Goal: Task Accomplishment & Management: Manage account settings

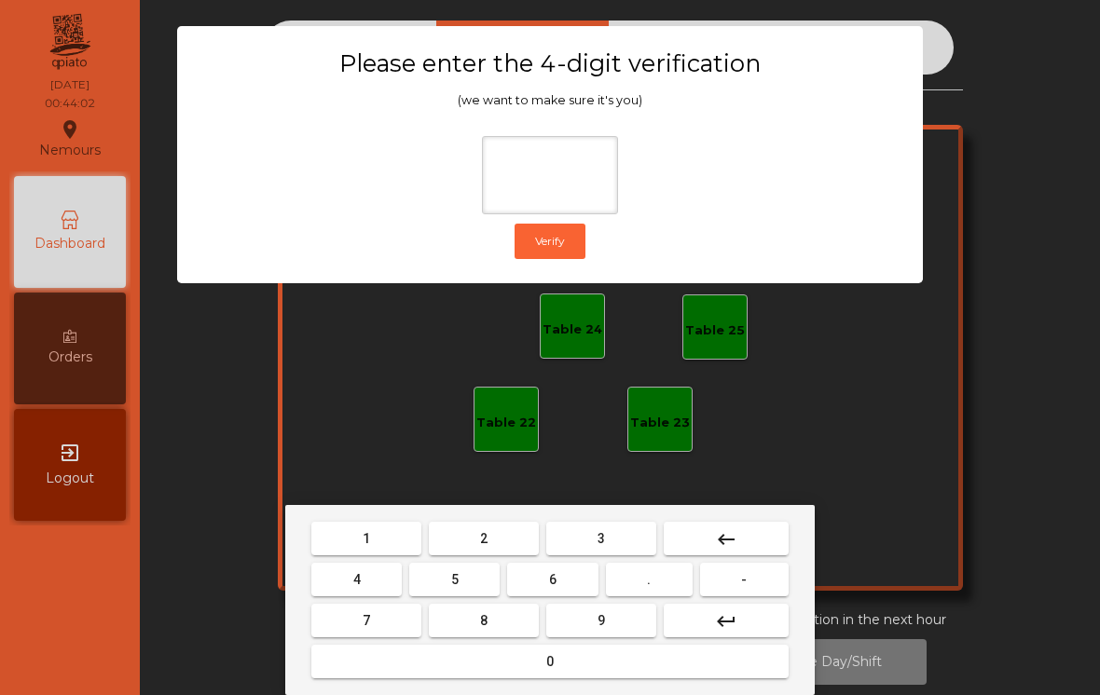
scroll to position [0, 9]
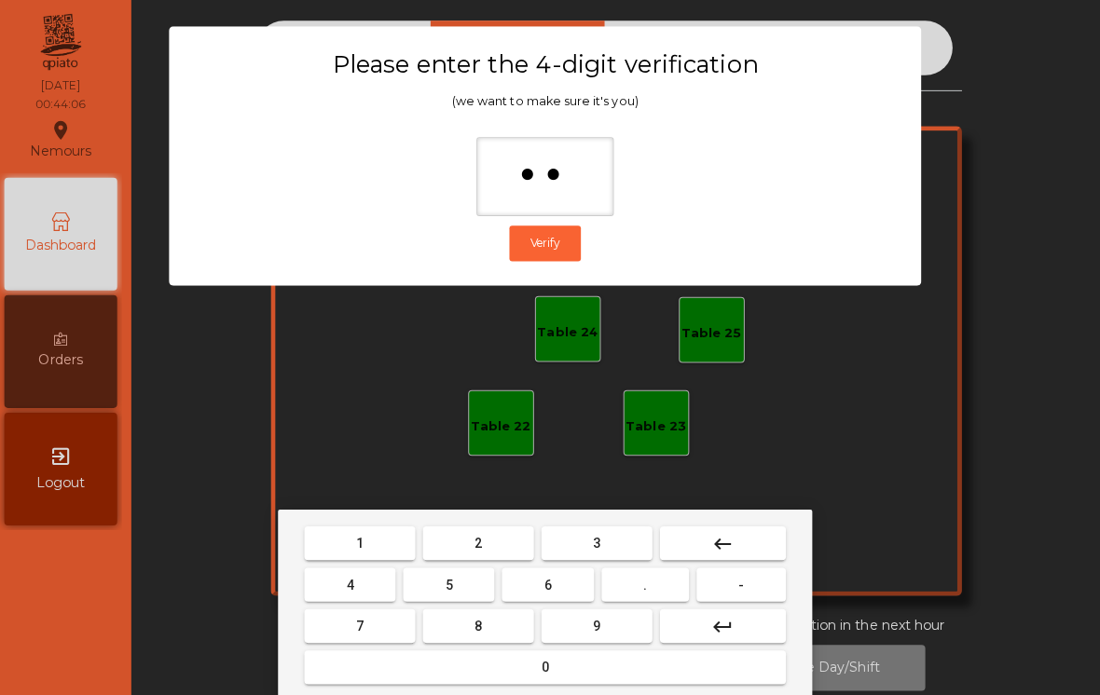
type input "*"
type input "****"
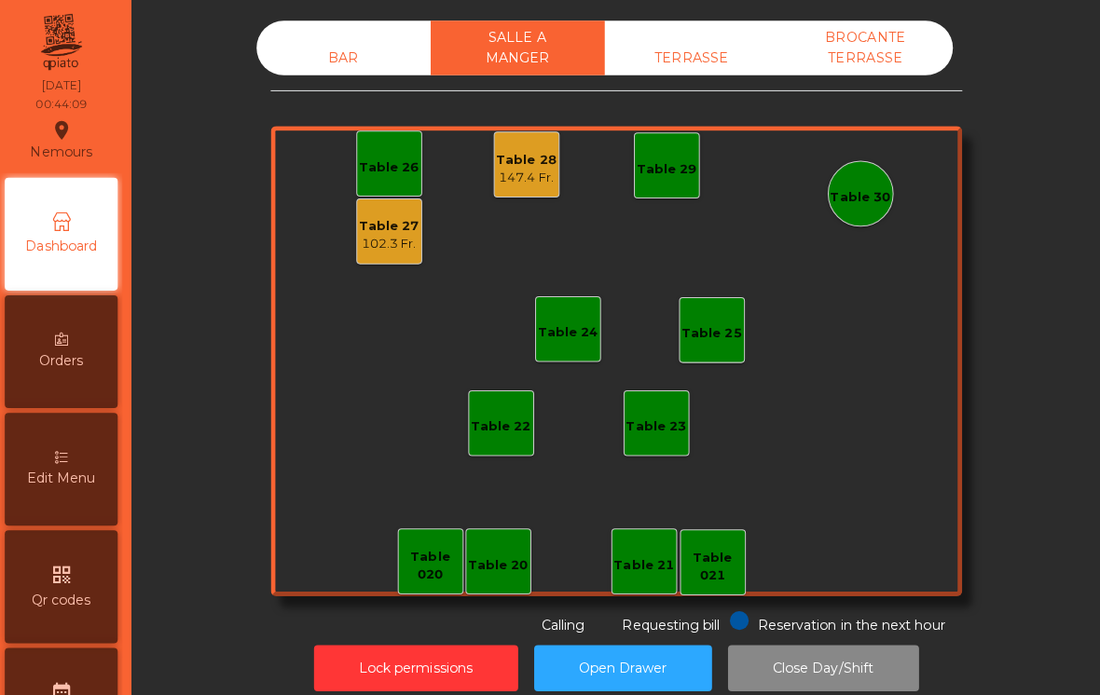
click at [508, 173] on div "147.4 Fr." at bounding box center [531, 176] width 60 height 19
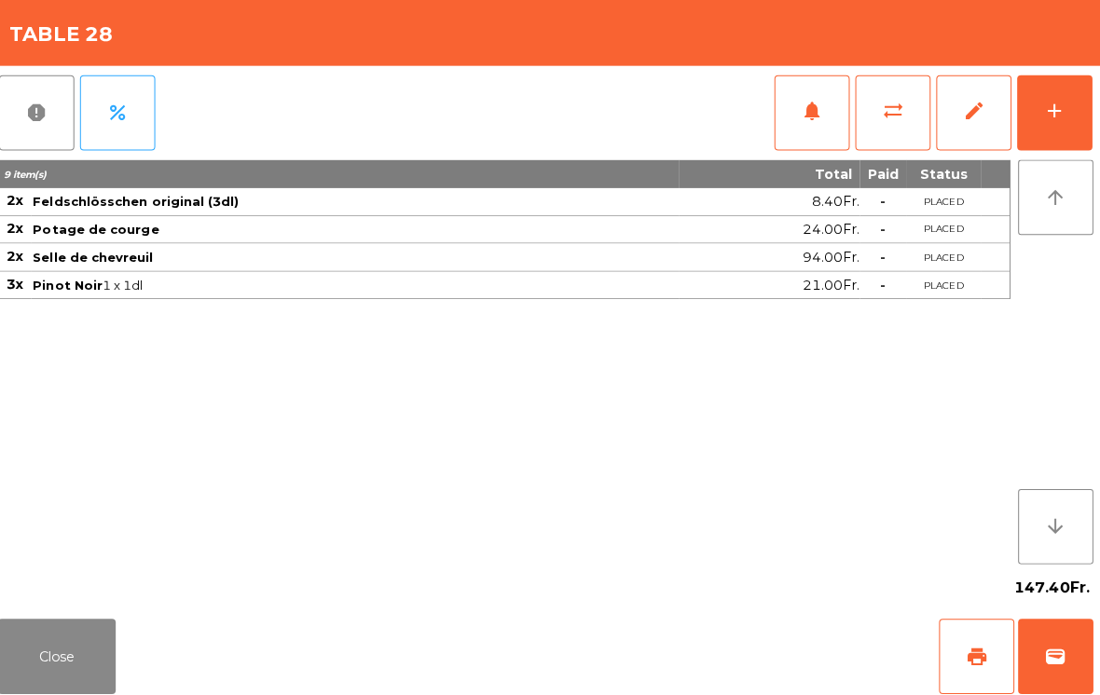
click at [952, 110] on button "edit" at bounding box center [974, 112] width 75 height 75
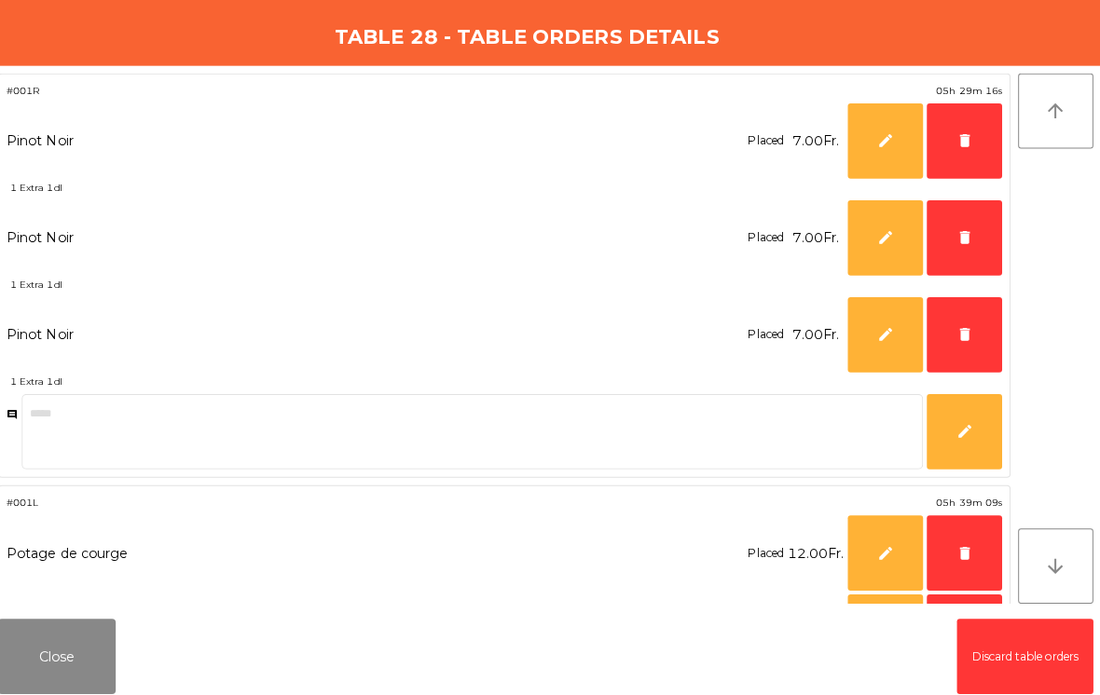
click at [956, 138] on span "delete" at bounding box center [964, 139] width 17 height 17
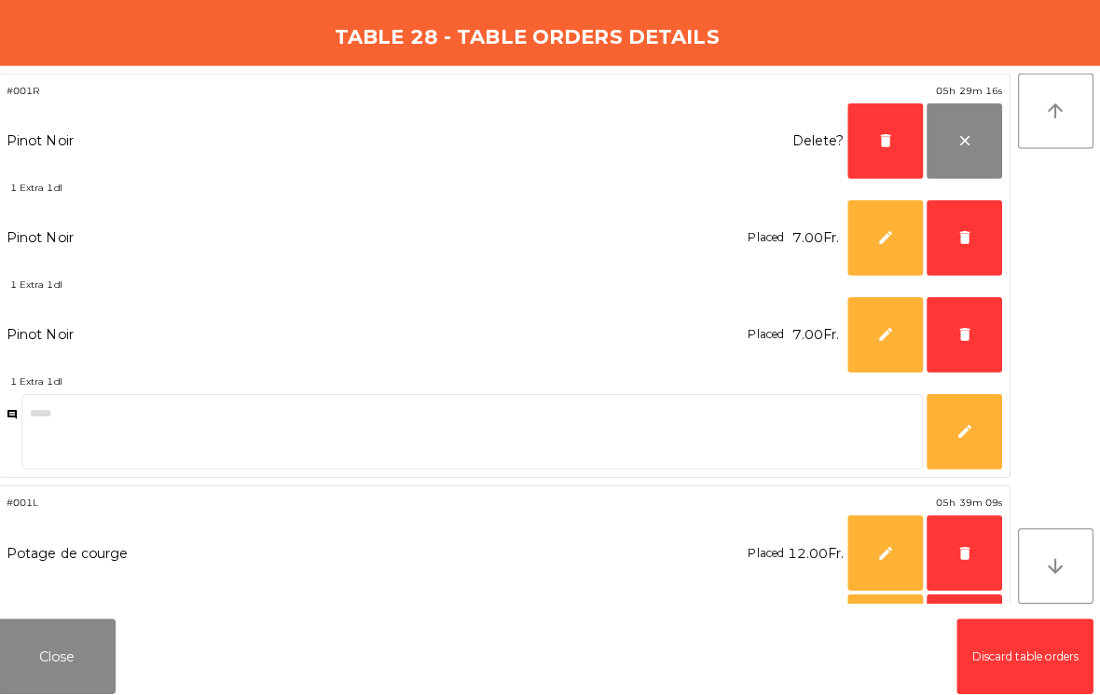
click at [944, 243] on button "delete" at bounding box center [964, 236] width 75 height 75
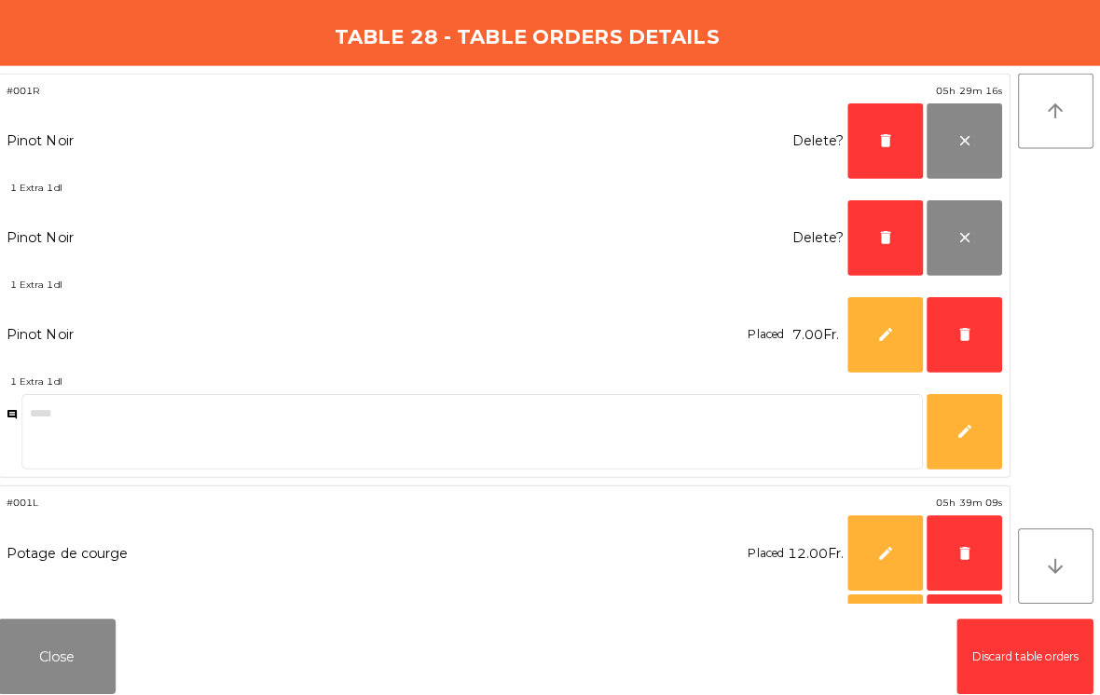
click at [956, 332] on span "delete" at bounding box center [964, 331] width 17 height 17
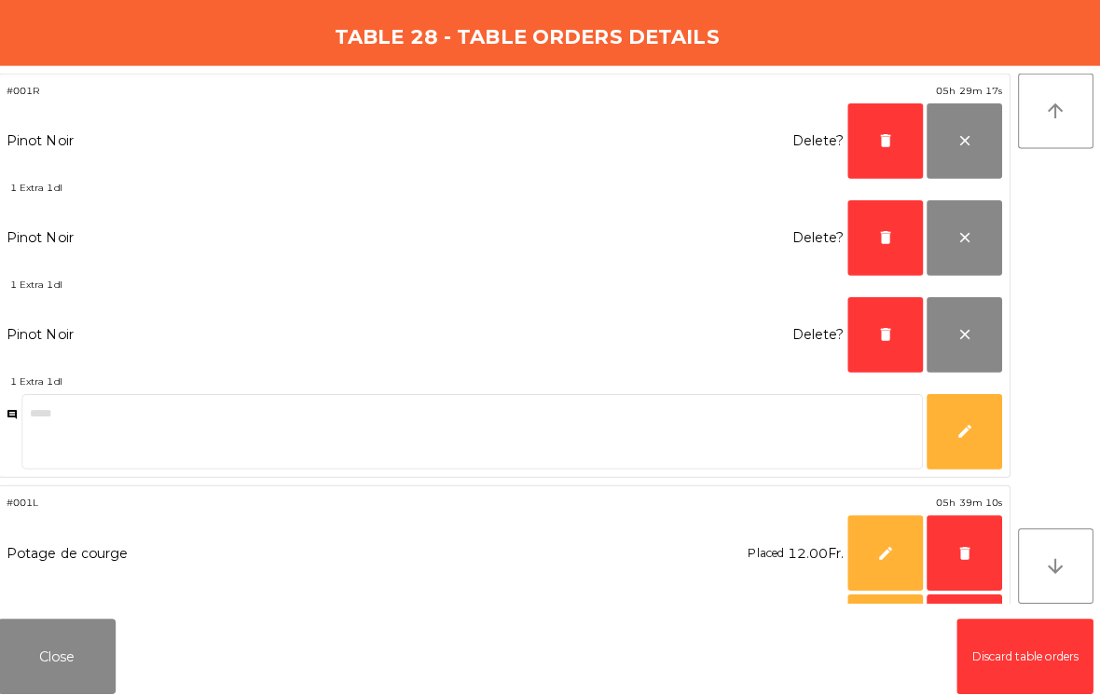
click at [963, 557] on button "delete" at bounding box center [964, 548] width 75 height 75
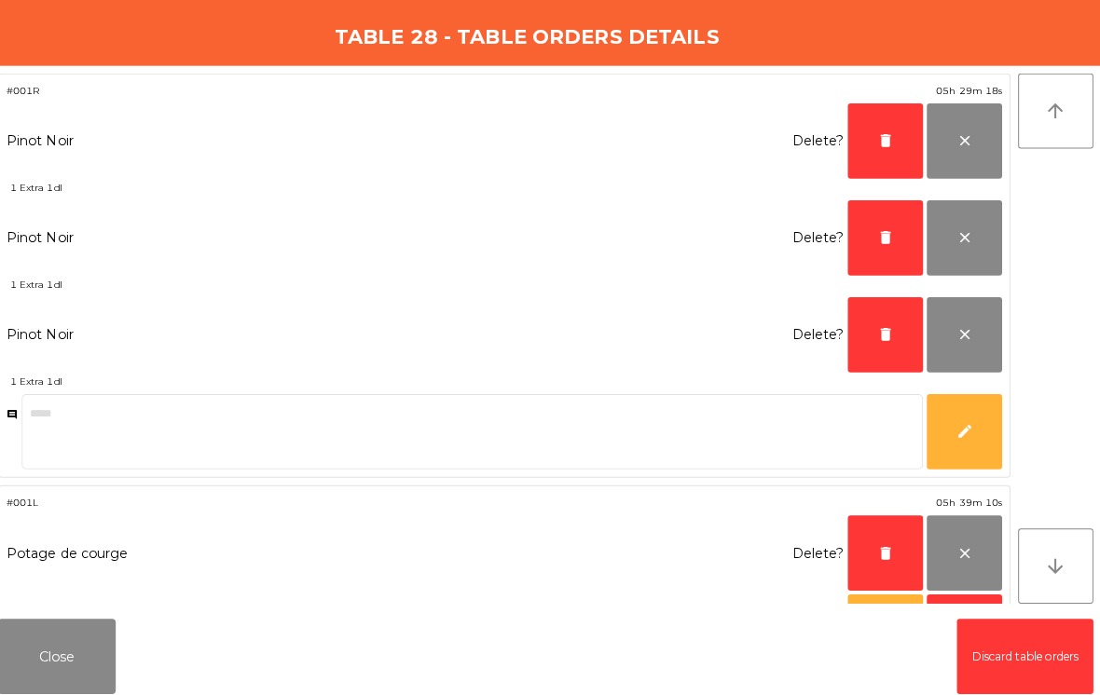
click at [868, 546] on button "delete" at bounding box center [886, 548] width 75 height 75
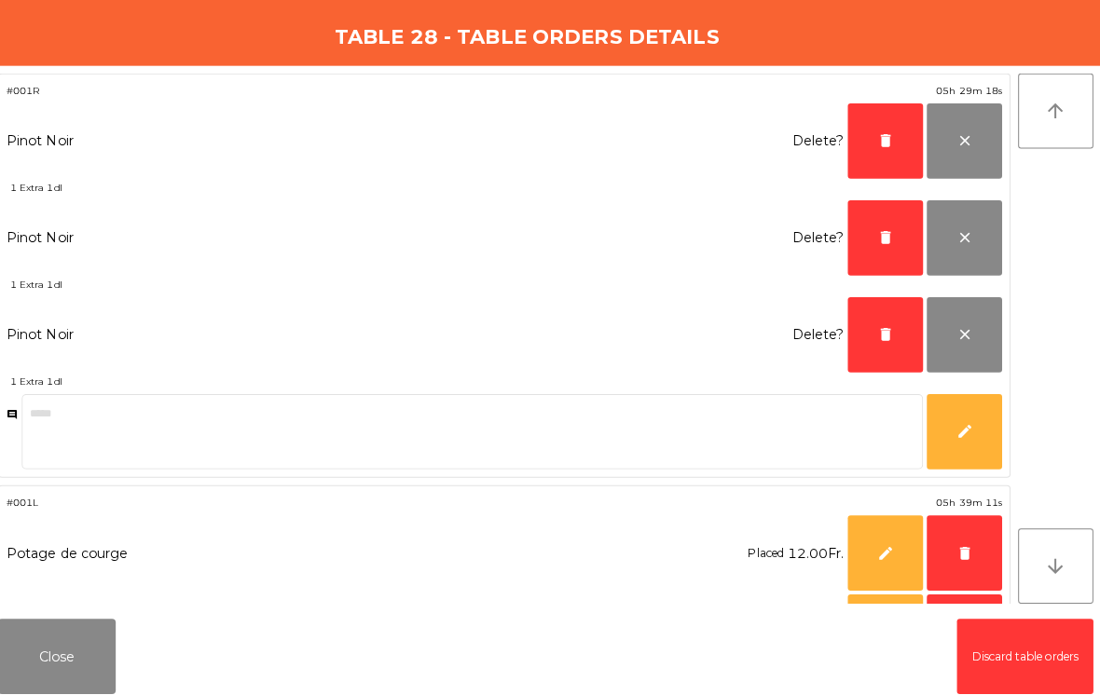
click at [885, 323] on button "delete" at bounding box center [886, 331] width 75 height 75
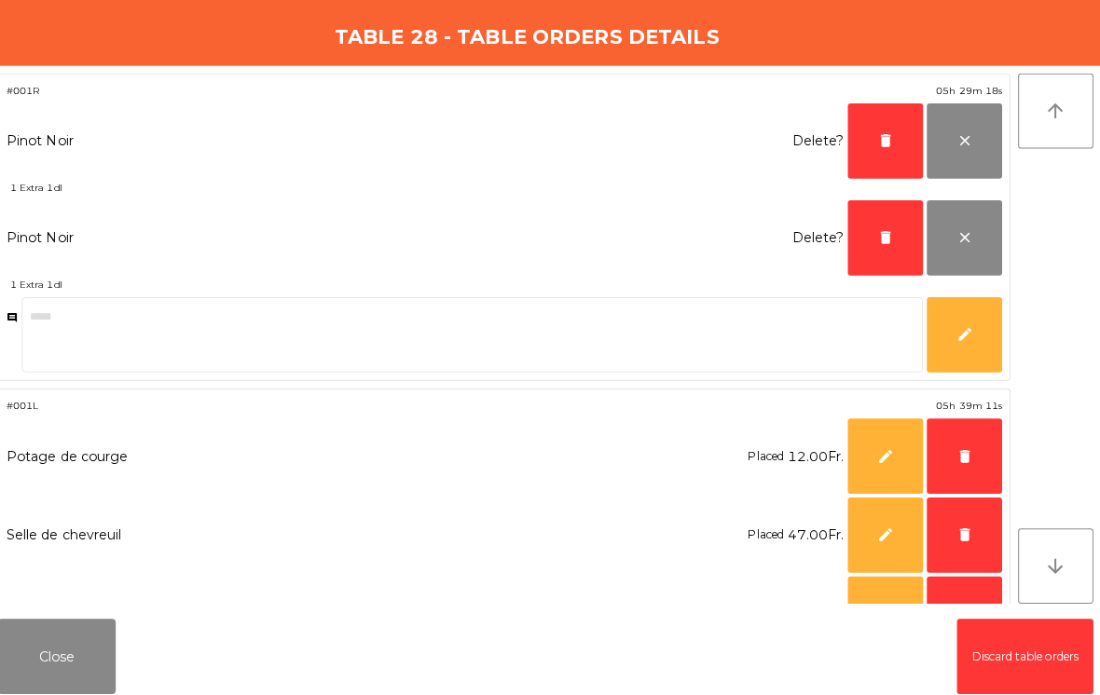
click at [875, 150] on button "delete" at bounding box center [886, 140] width 75 height 75
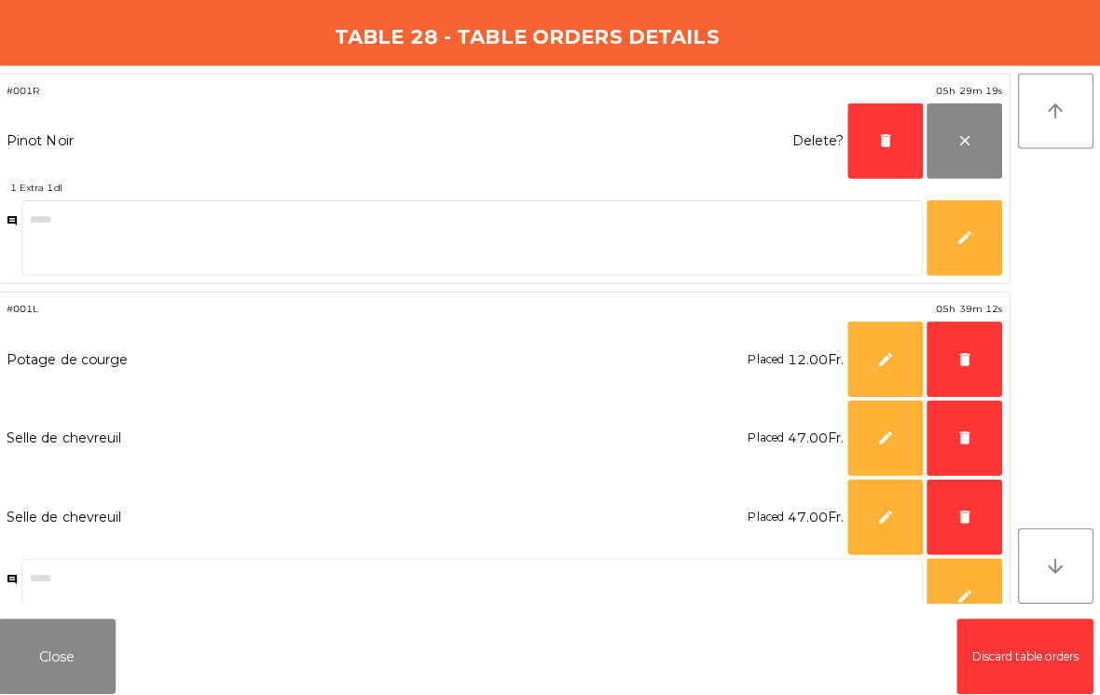
click at [878, 139] on span "delete" at bounding box center [886, 139] width 17 height 17
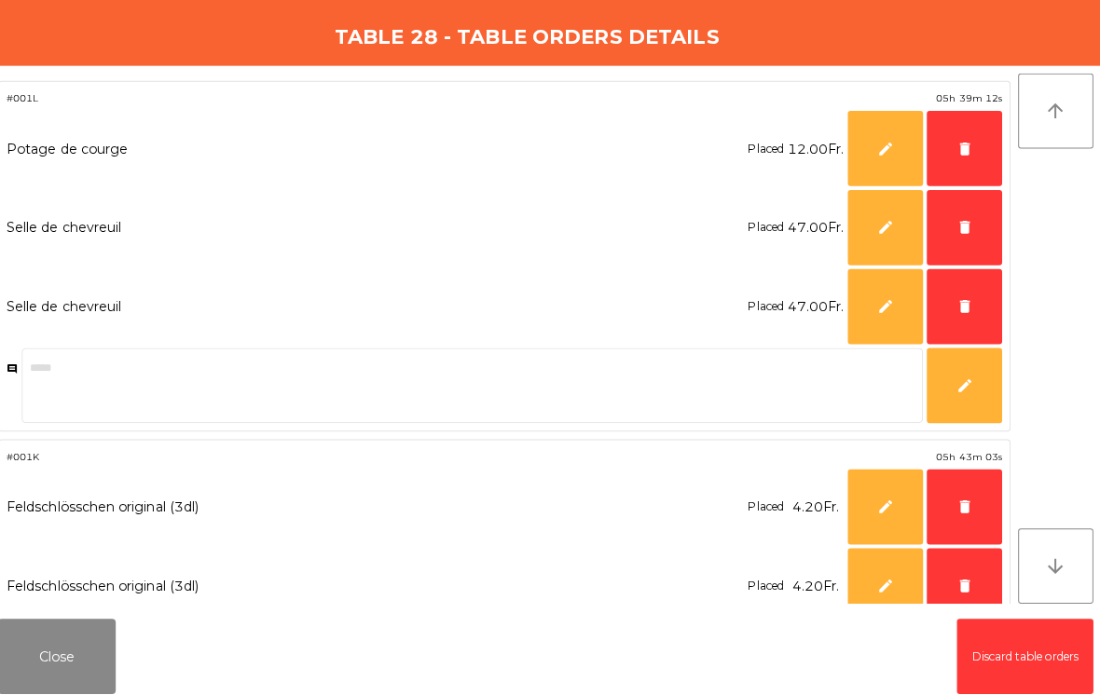
click at [956, 308] on span "delete" at bounding box center [964, 303] width 17 height 17
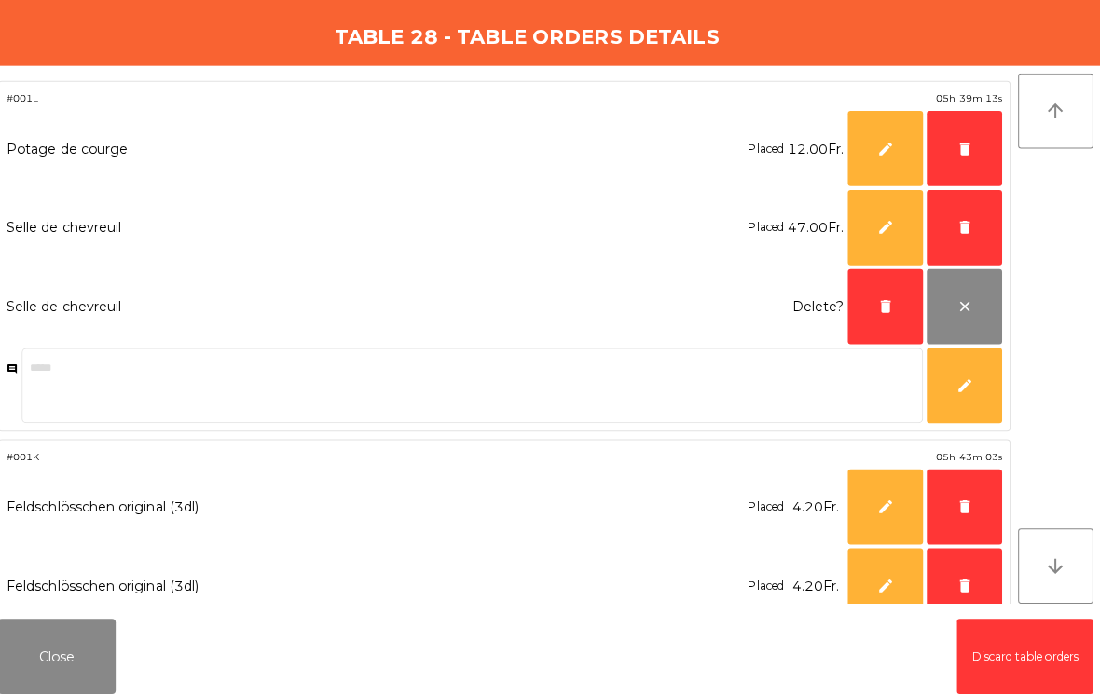
click at [956, 227] on span "delete" at bounding box center [964, 225] width 17 height 17
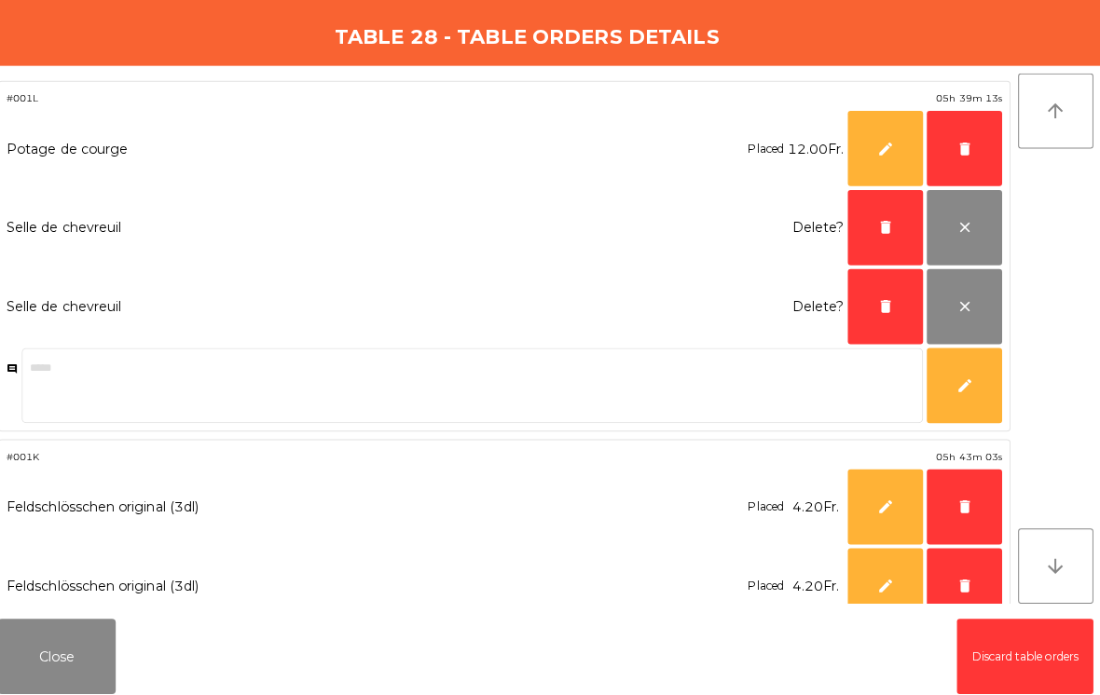
click at [956, 148] on span "delete" at bounding box center [964, 147] width 17 height 17
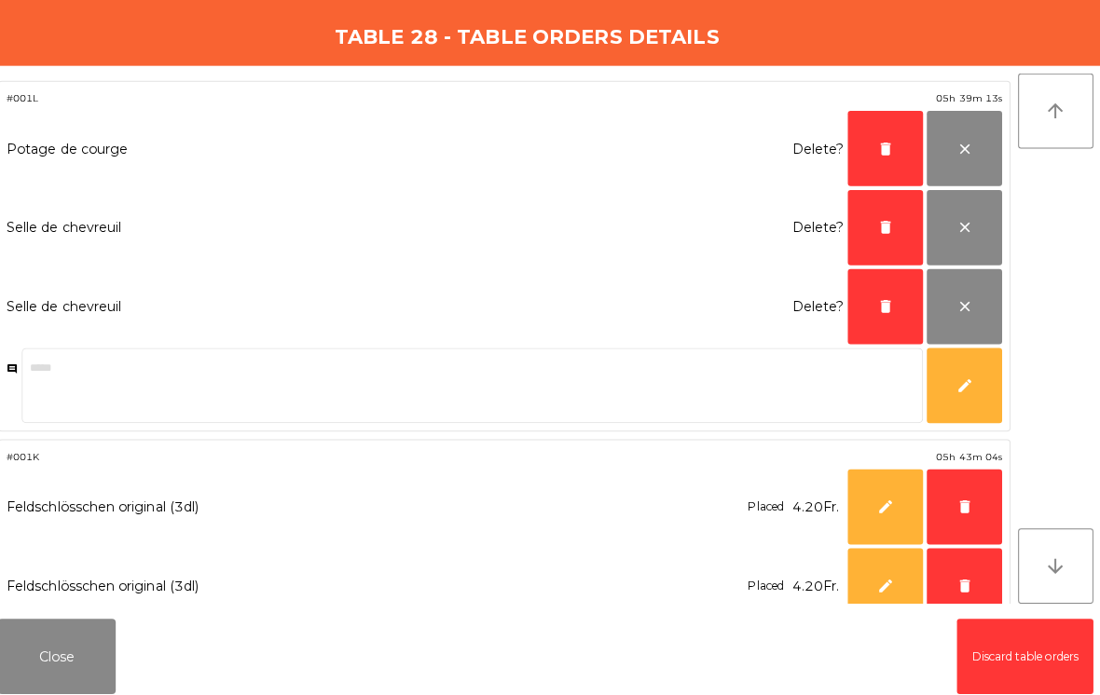
click at [881, 141] on span "delete" at bounding box center [886, 147] width 17 height 17
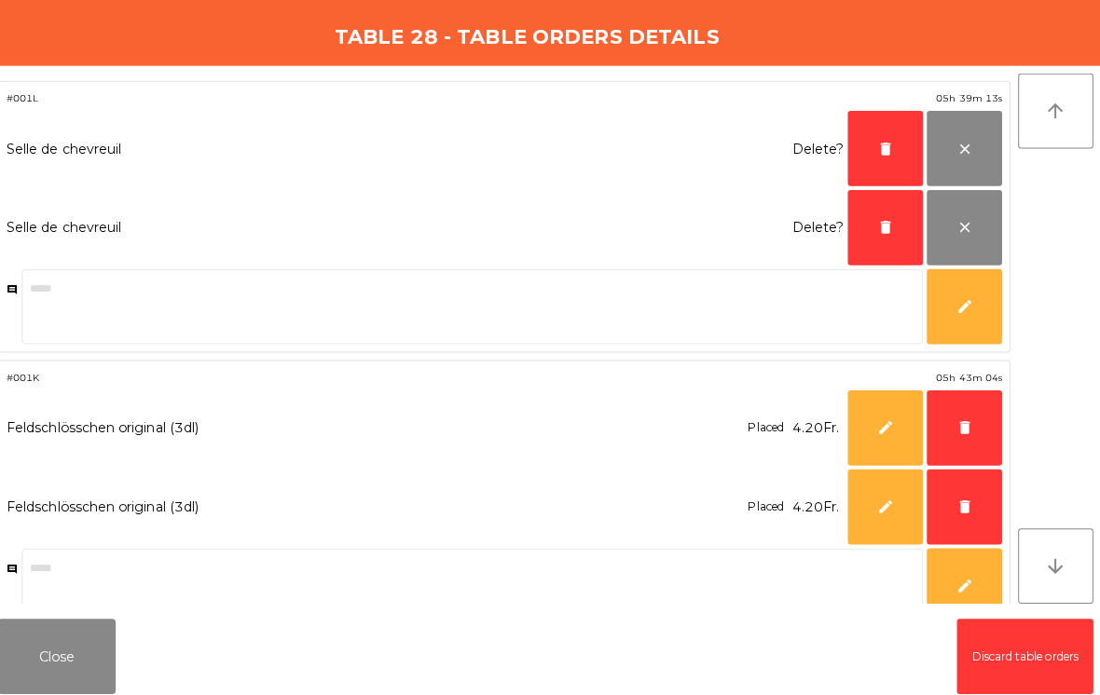
click at [879, 144] on span "delete" at bounding box center [886, 147] width 17 height 17
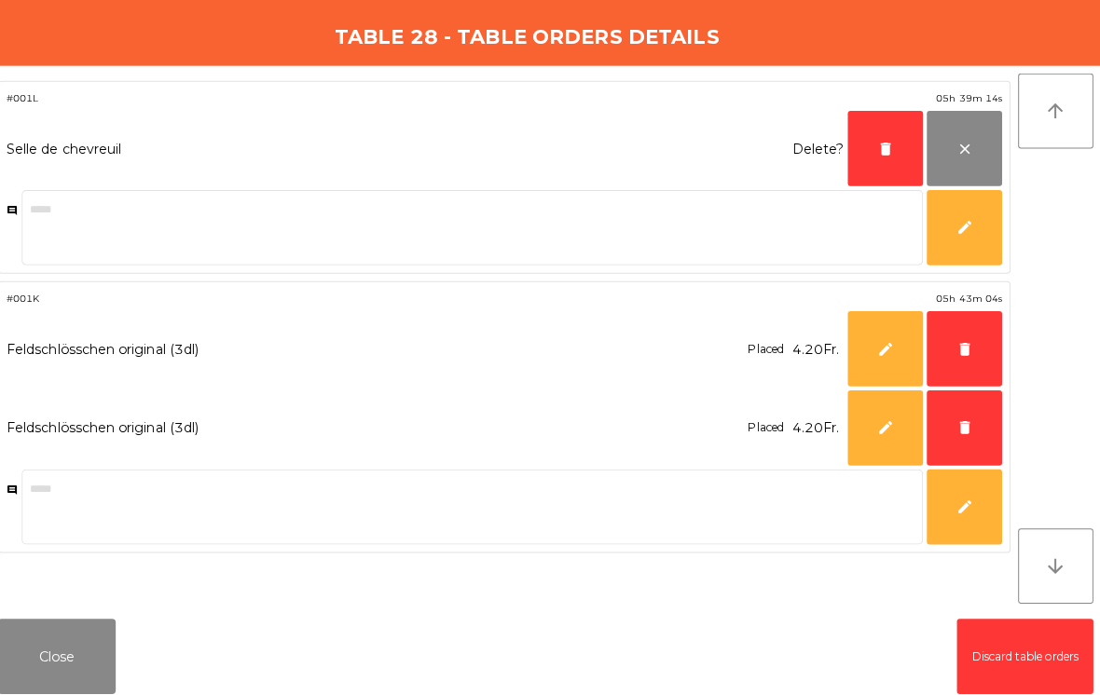
click at [878, 144] on span "delete" at bounding box center [886, 147] width 17 height 17
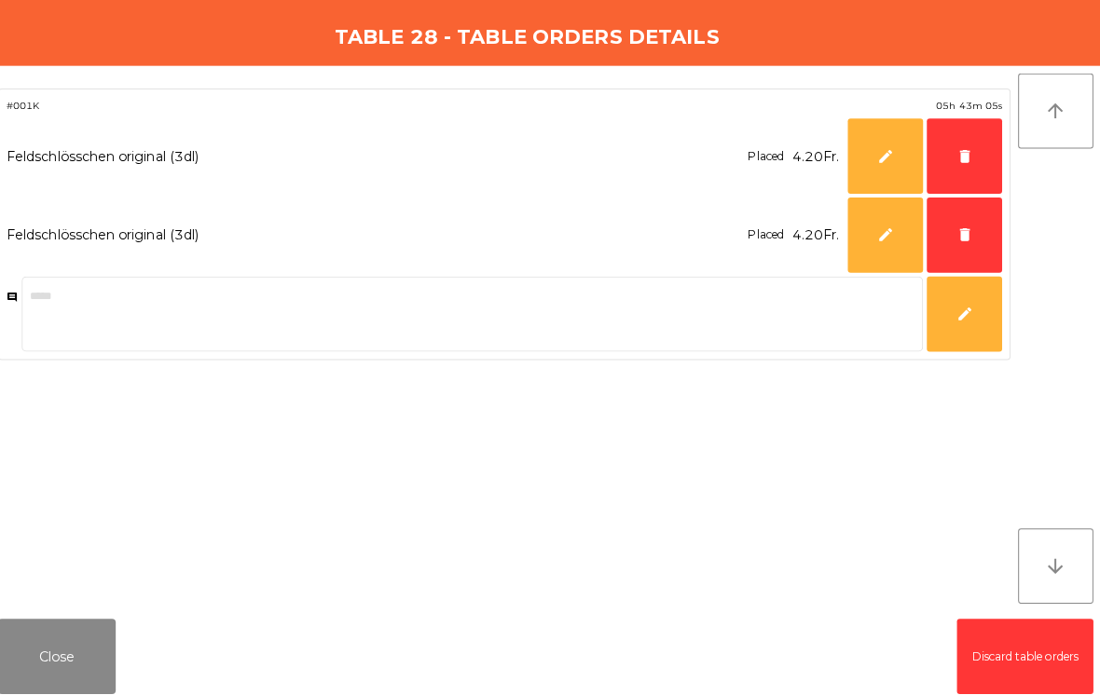
click at [960, 227] on span "delete" at bounding box center [964, 233] width 17 height 17
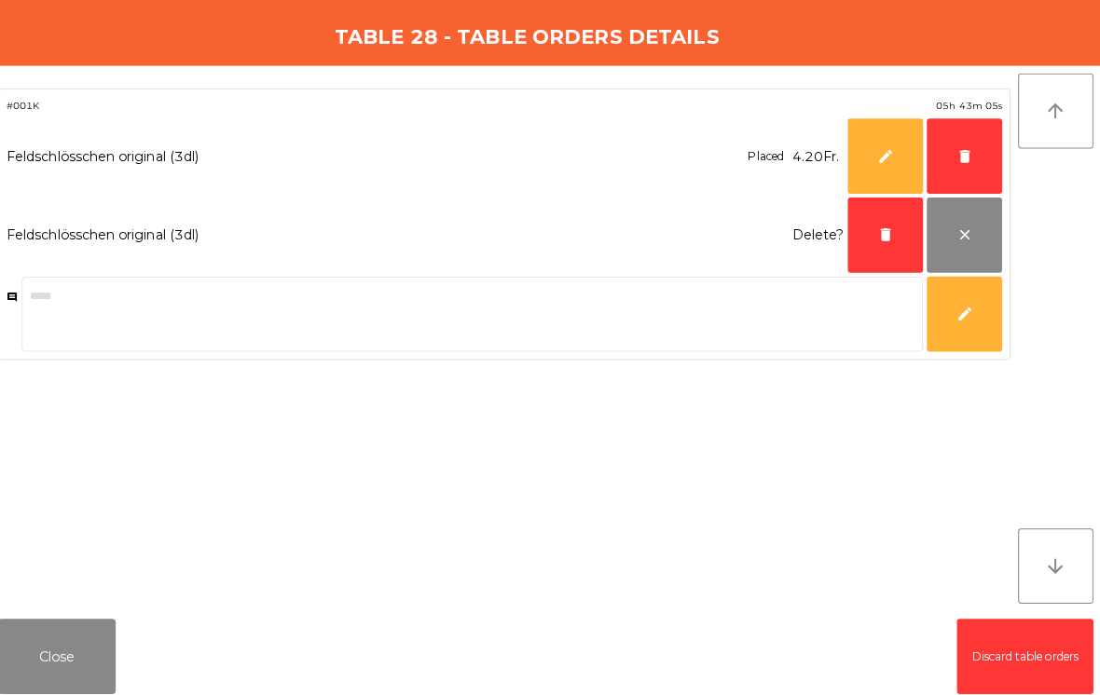
click at [952, 164] on button "delete" at bounding box center [964, 154] width 75 height 75
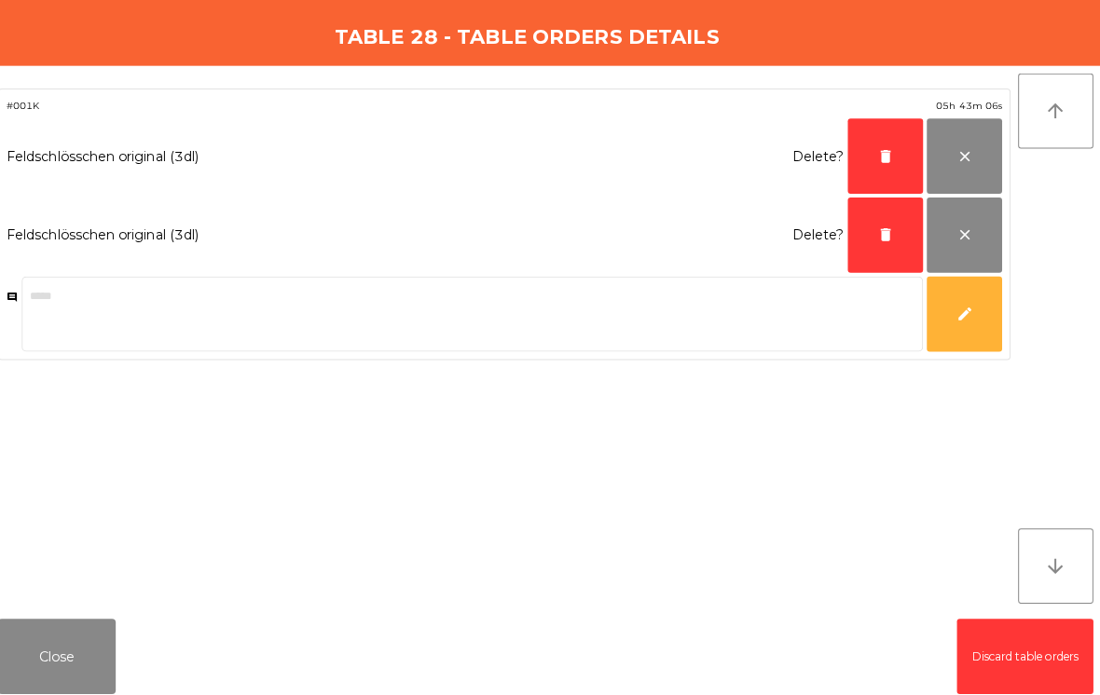
click at [881, 153] on span "delete" at bounding box center [886, 154] width 17 height 17
click at [880, 225] on span "delete" at bounding box center [886, 233] width 17 height 17
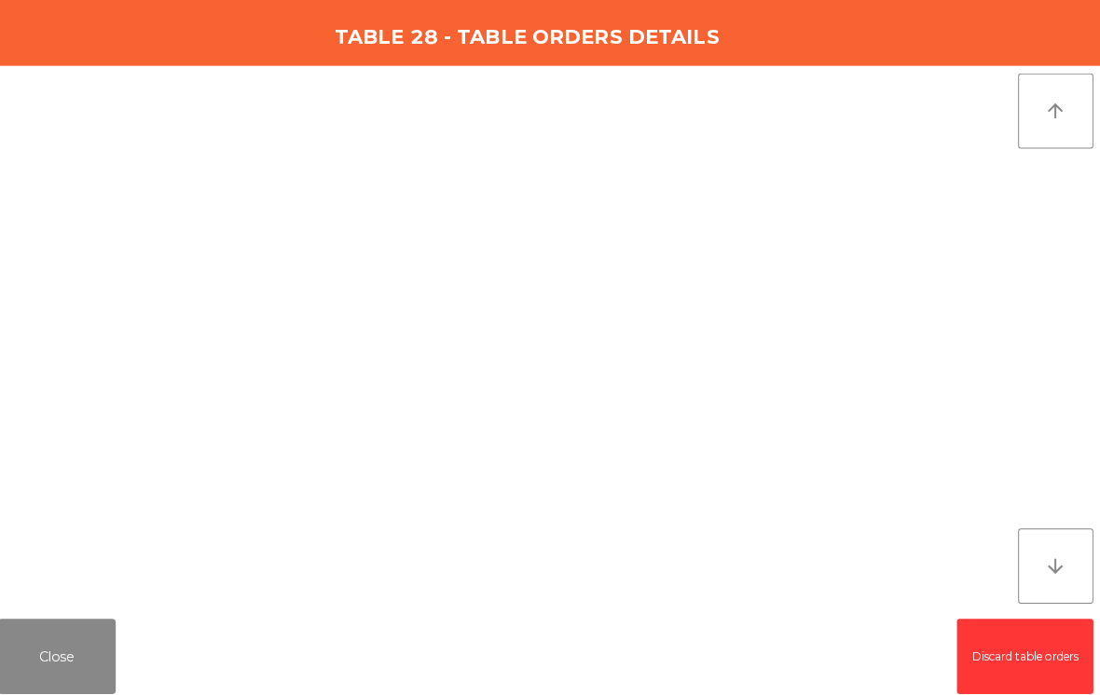
click at [46, 658] on button "Close" at bounding box center [65, 650] width 116 height 75
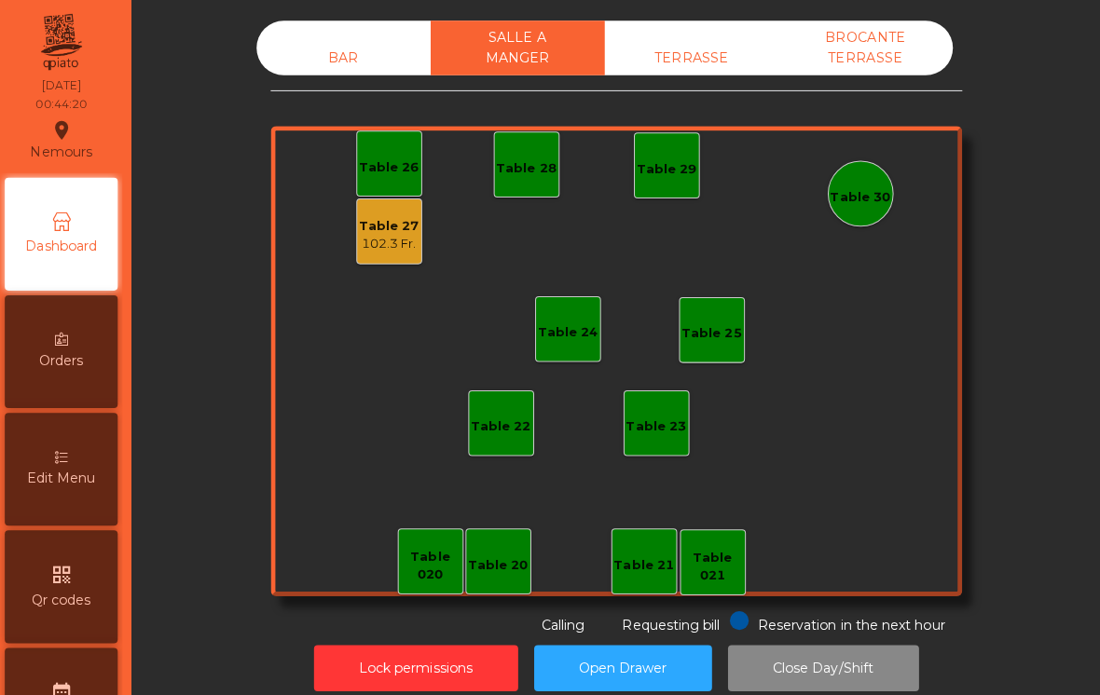
click at [386, 239] on div "102.3 Fr." at bounding box center [395, 242] width 60 height 19
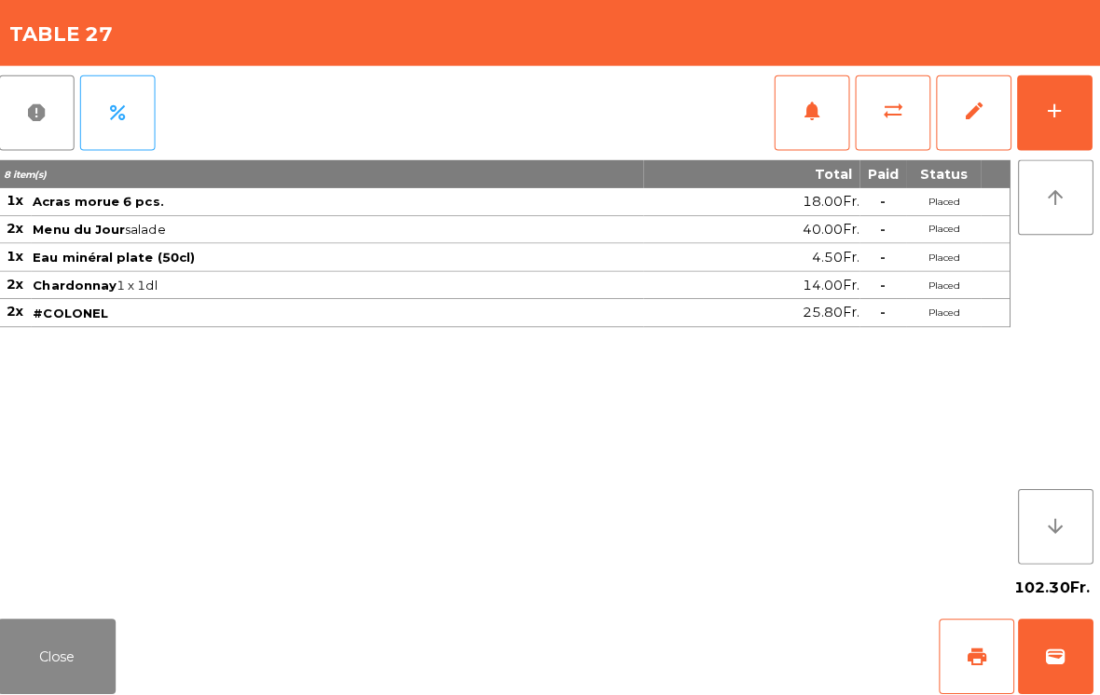
click at [952, 114] on button "edit" at bounding box center [974, 112] width 75 height 75
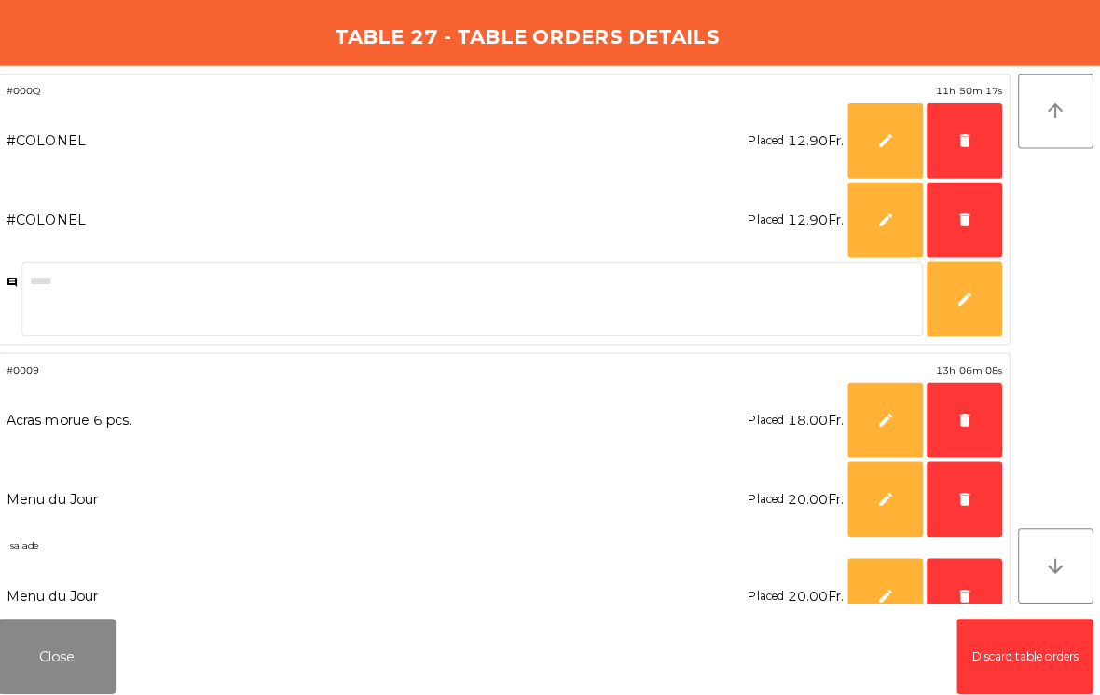
click at [956, 214] on span "delete" at bounding box center [964, 218] width 17 height 17
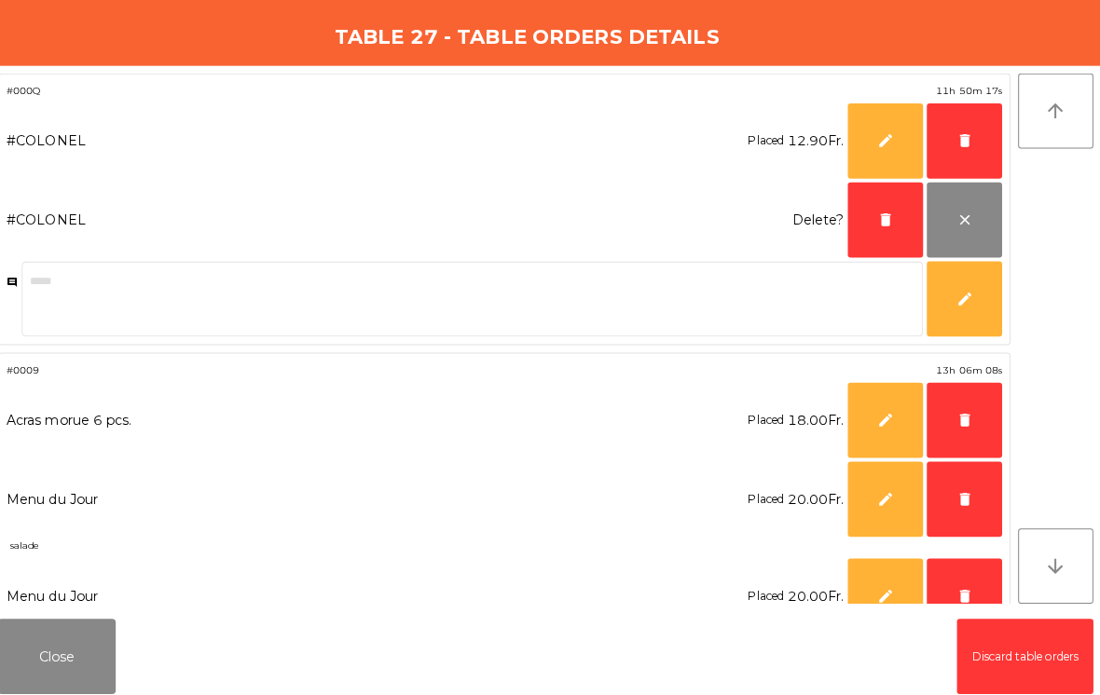
click at [959, 150] on button "delete" at bounding box center [964, 140] width 75 height 75
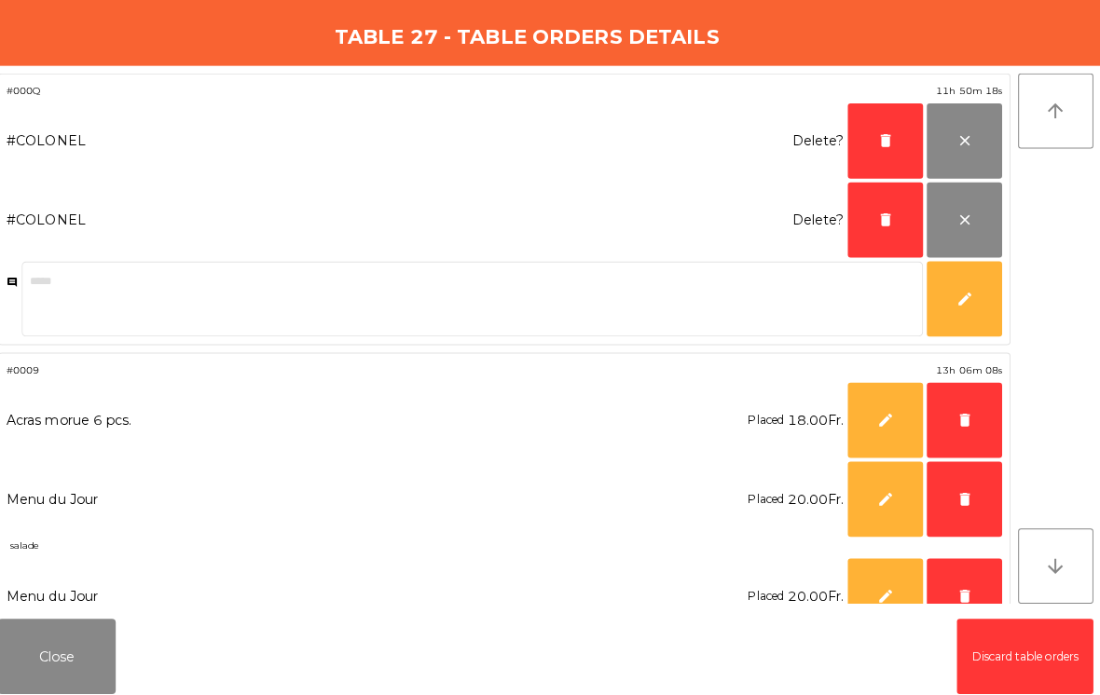
click at [875, 130] on button "delete" at bounding box center [886, 140] width 75 height 75
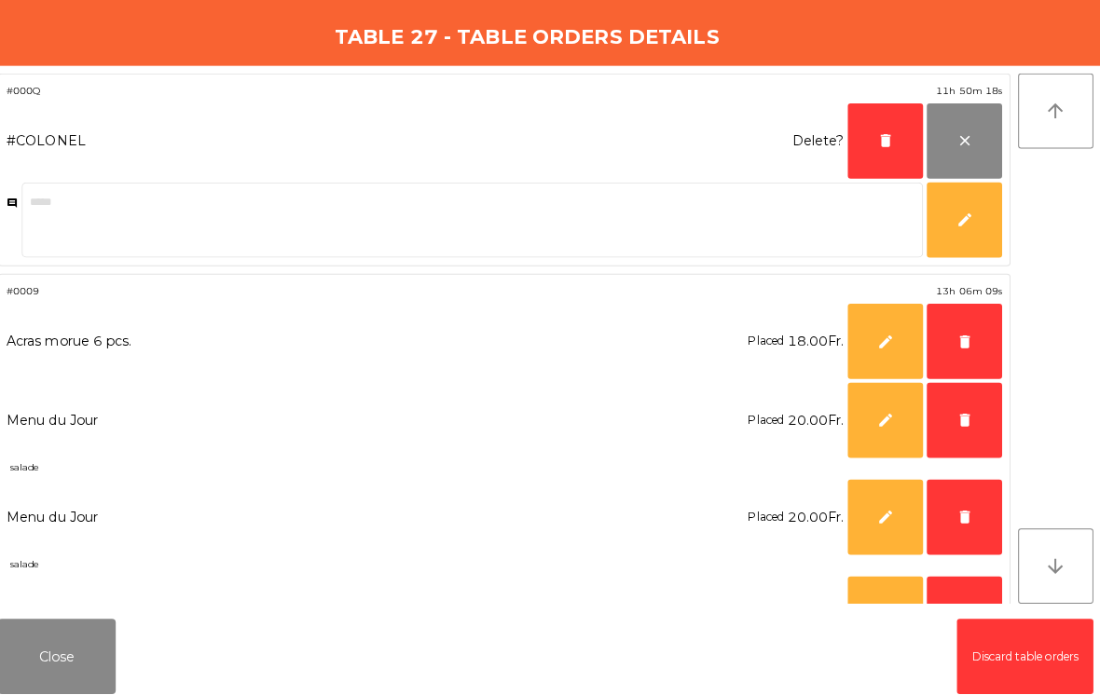
click at [874, 130] on button "delete" at bounding box center [886, 140] width 75 height 75
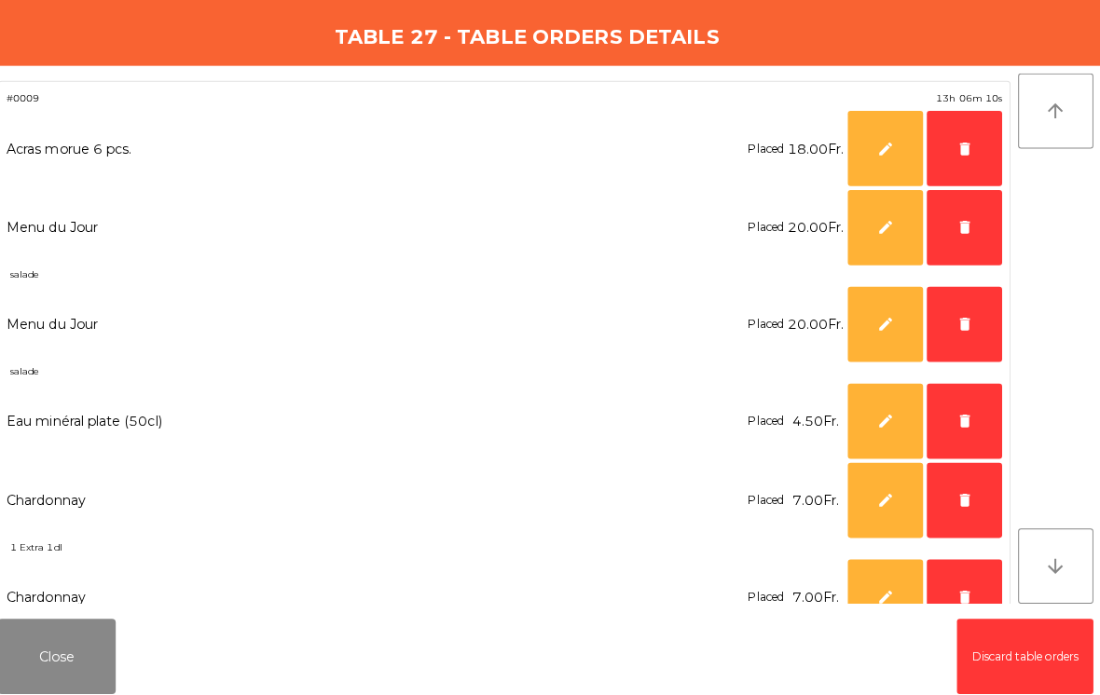
click at [964, 569] on button "delete" at bounding box center [964, 592] width 75 height 75
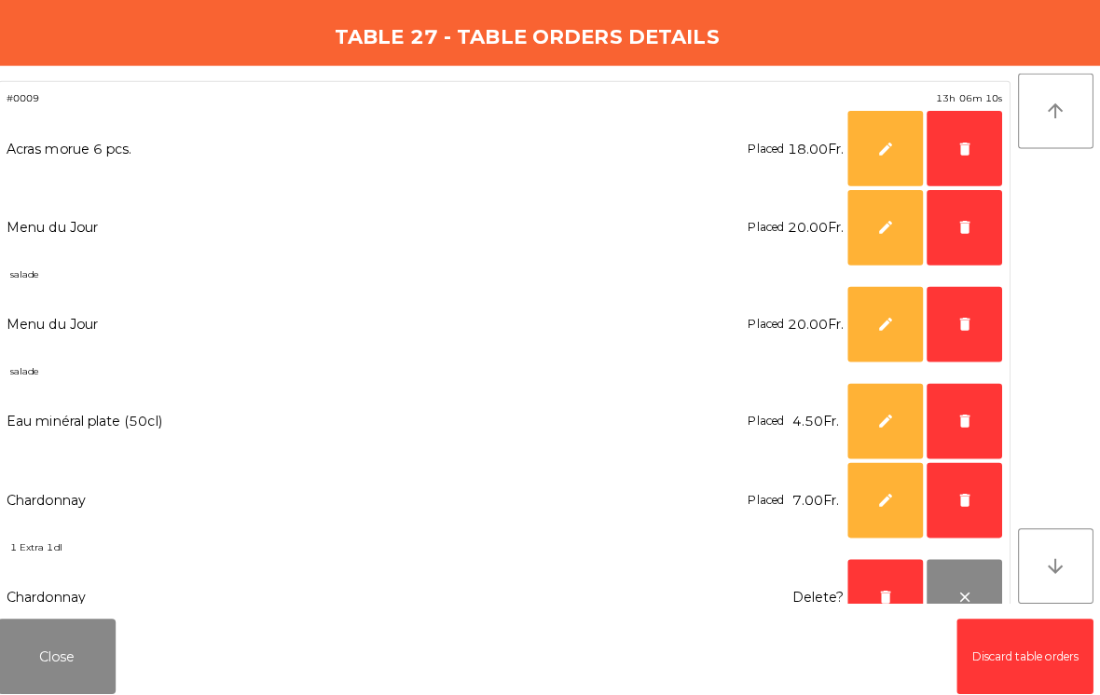
click at [965, 500] on button "delete" at bounding box center [964, 496] width 75 height 75
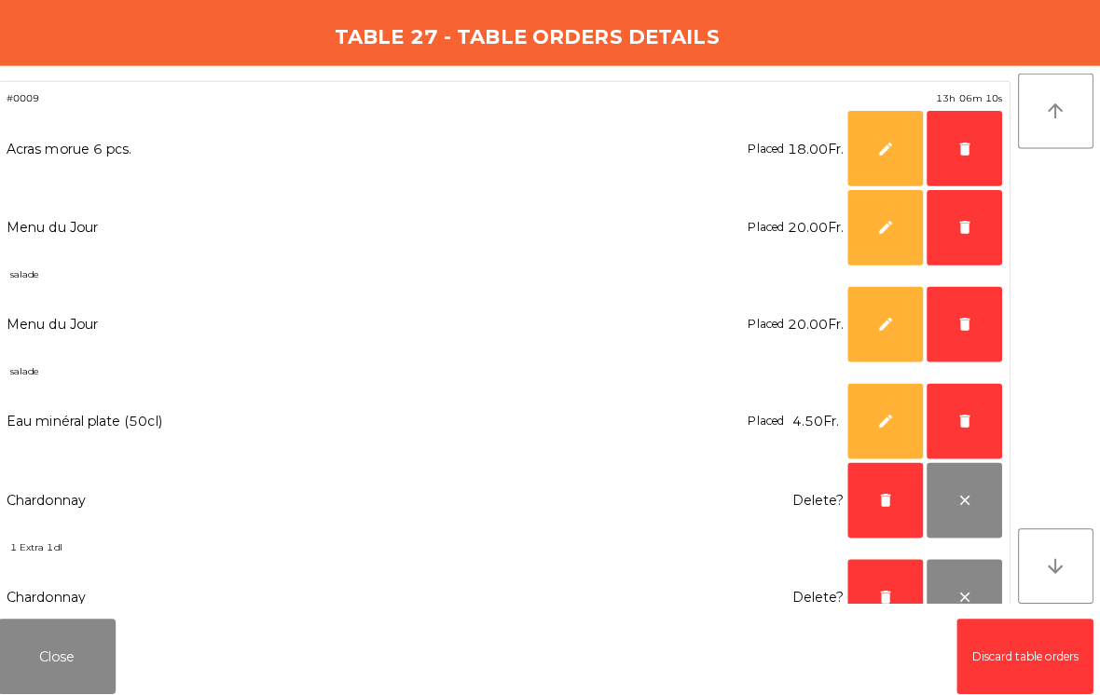
click at [967, 424] on button "delete" at bounding box center [964, 417] width 75 height 75
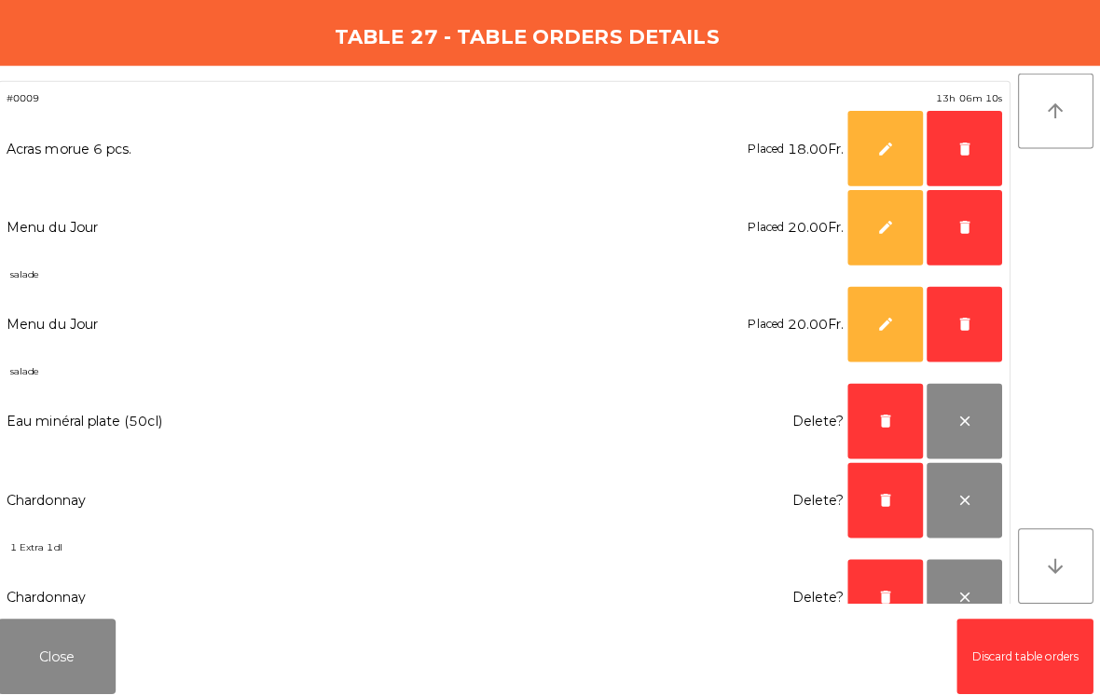
click at [942, 316] on button "delete" at bounding box center [964, 321] width 75 height 75
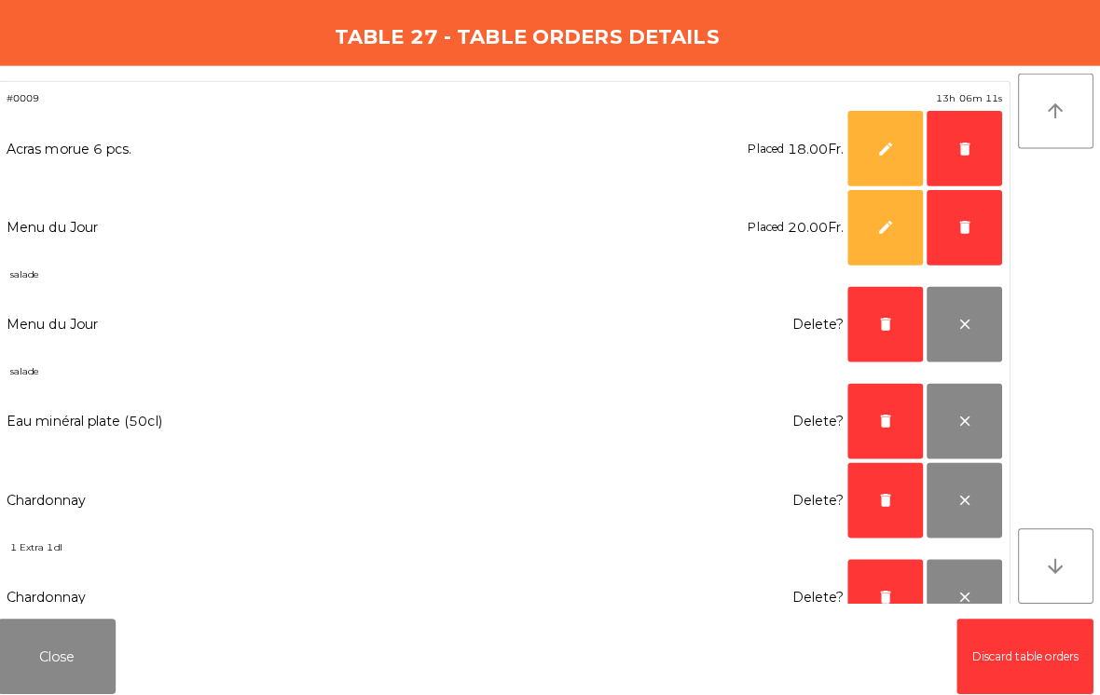
click at [956, 229] on span "delete" at bounding box center [964, 225] width 17 height 17
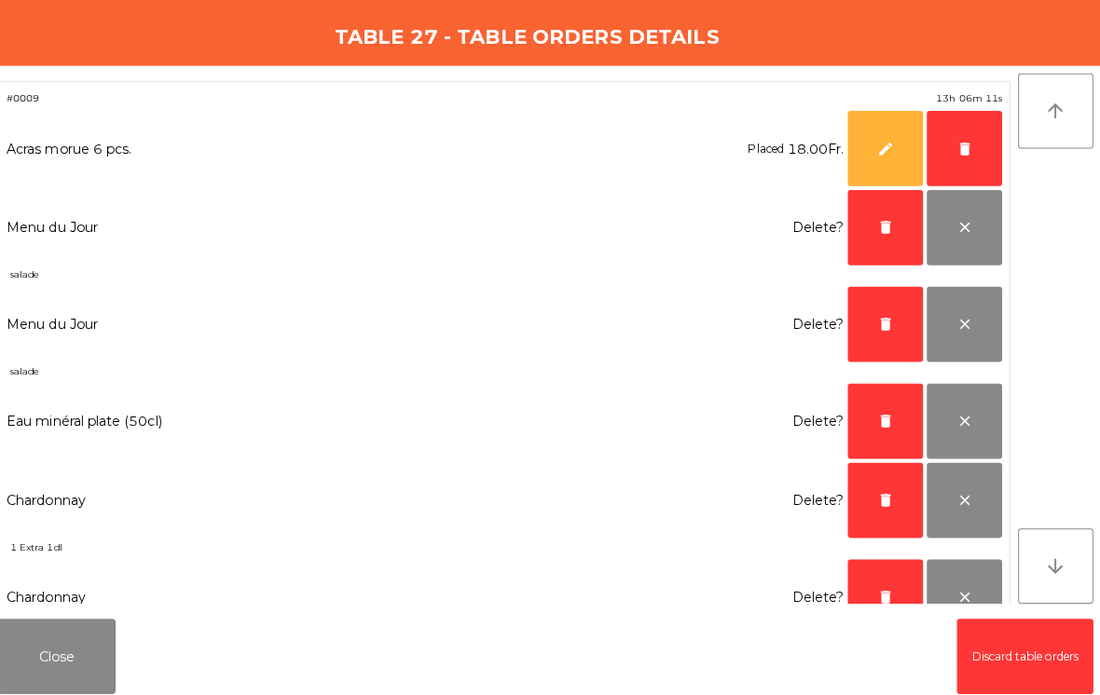
click at [961, 143] on span "delete" at bounding box center [964, 147] width 17 height 17
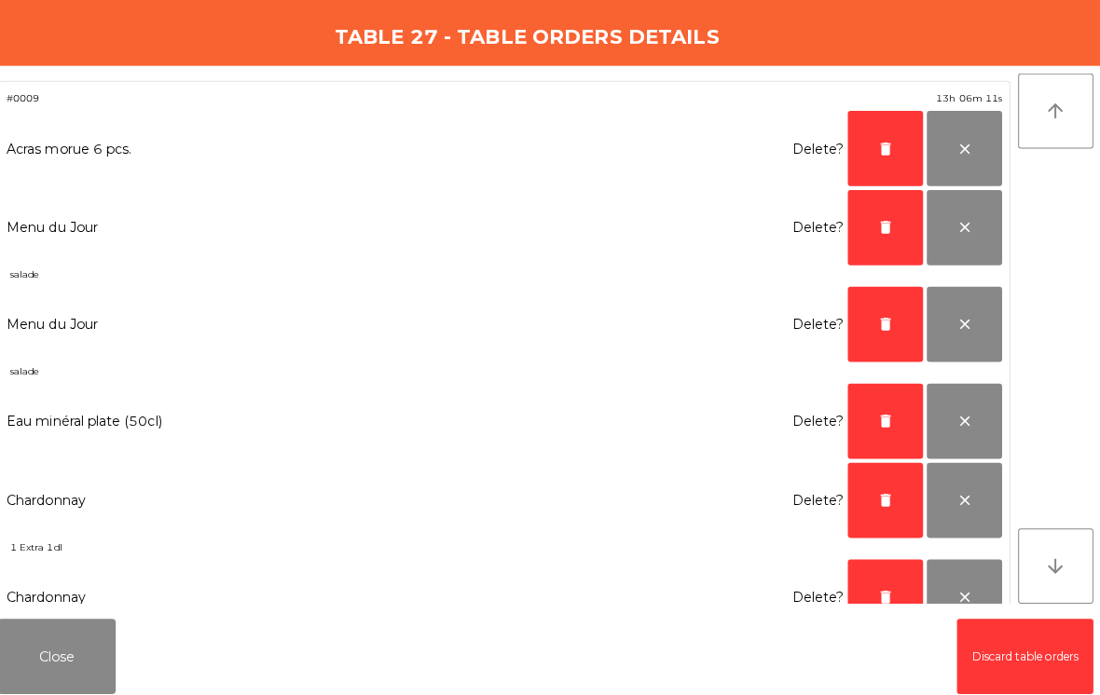
click at [878, 149] on span "delete" at bounding box center [886, 147] width 17 height 17
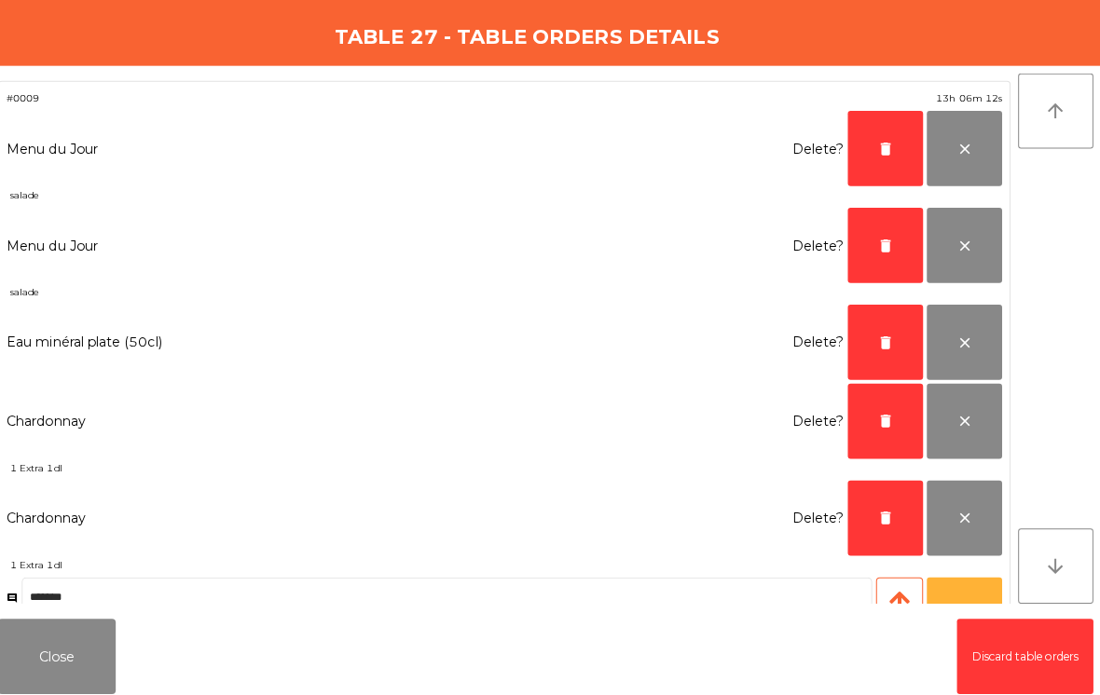
click at [878, 149] on span "delete" at bounding box center [886, 147] width 17 height 17
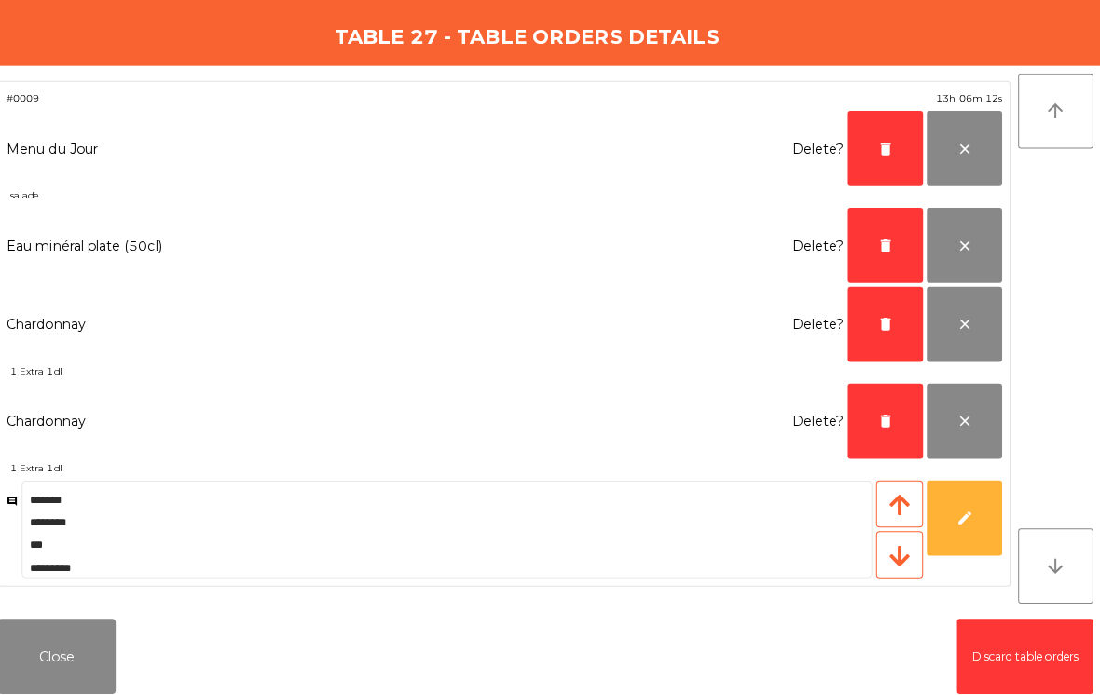
click at [880, 138] on button "delete" at bounding box center [886, 147] width 75 height 75
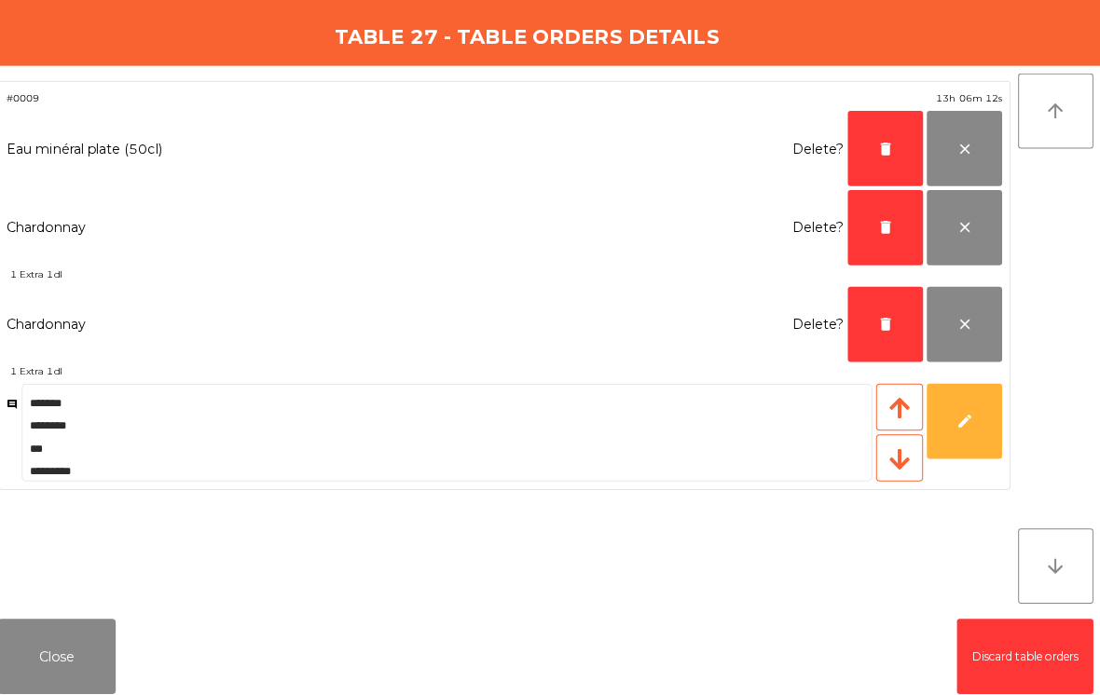
click at [879, 137] on button "delete" at bounding box center [886, 147] width 75 height 75
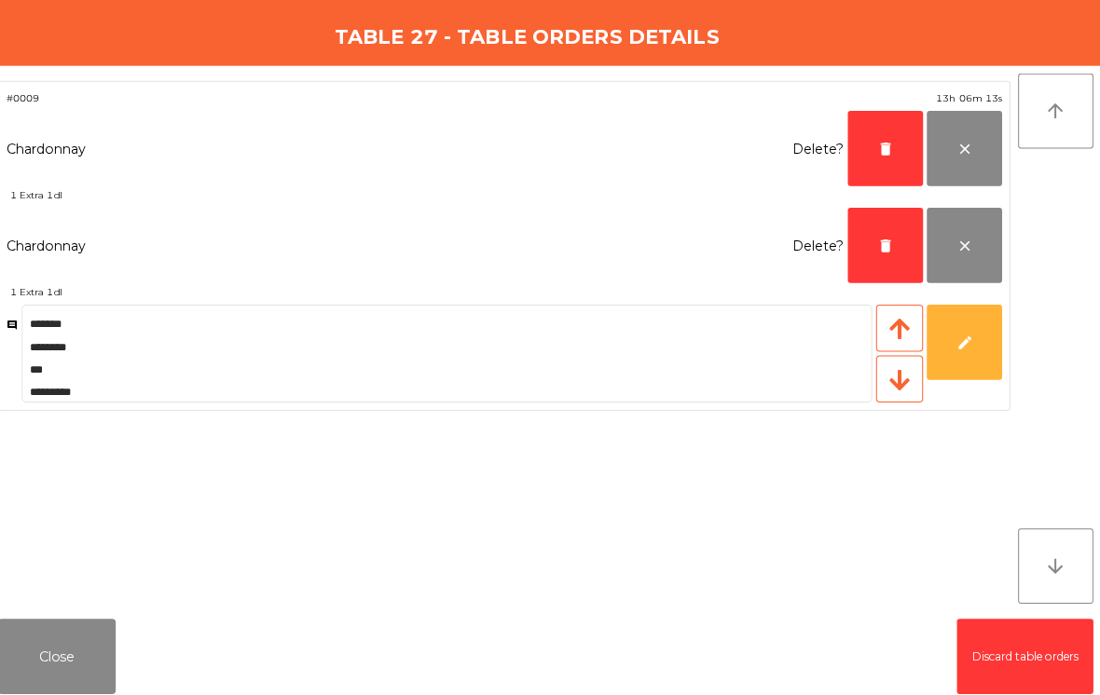
click at [878, 135] on button "delete" at bounding box center [886, 147] width 75 height 75
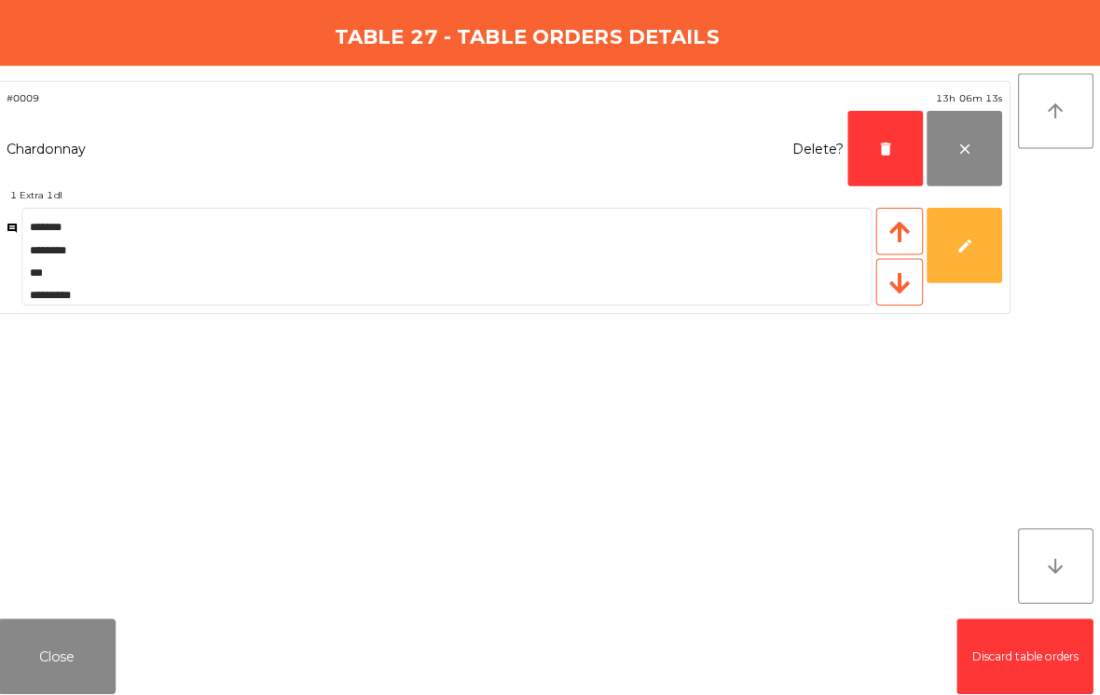
click at [878, 146] on span "delete" at bounding box center [886, 147] width 17 height 17
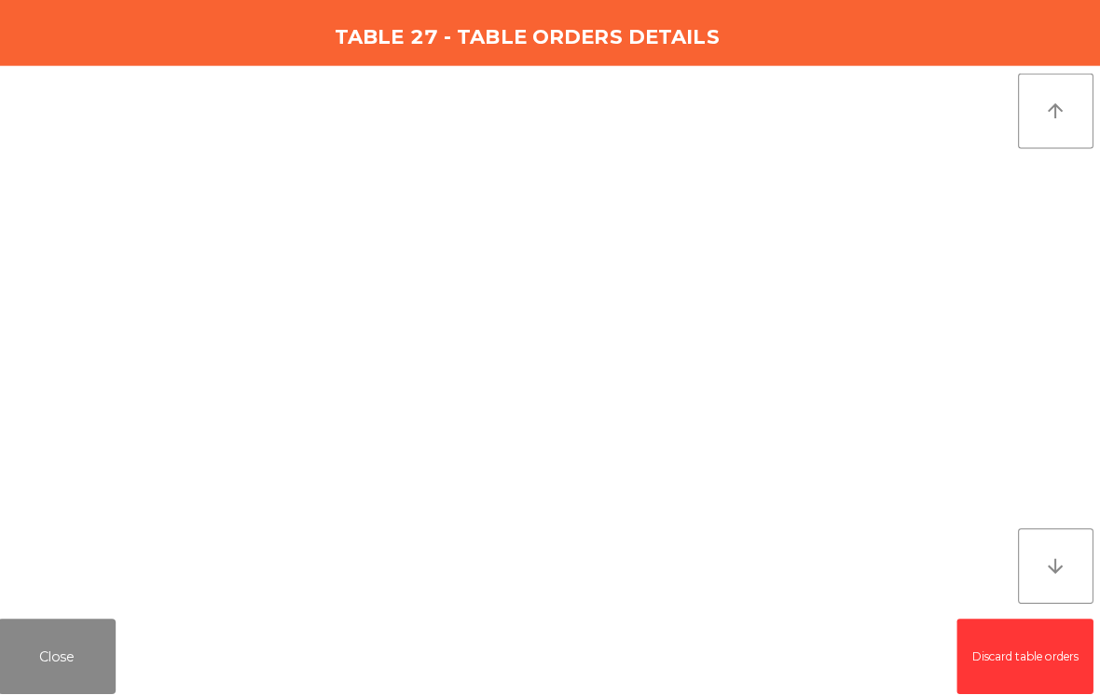
click at [34, 657] on button "Close" at bounding box center [65, 650] width 116 height 75
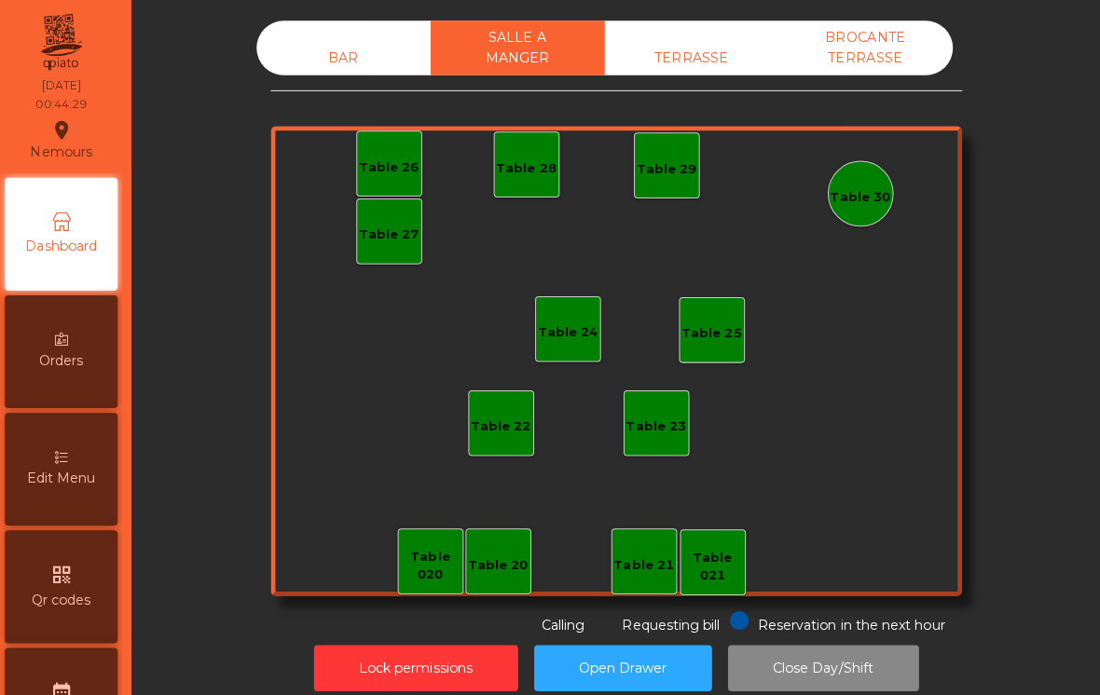
click at [676, 68] on div "TERRASSE" at bounding box center [695, 57] width 172 height 34
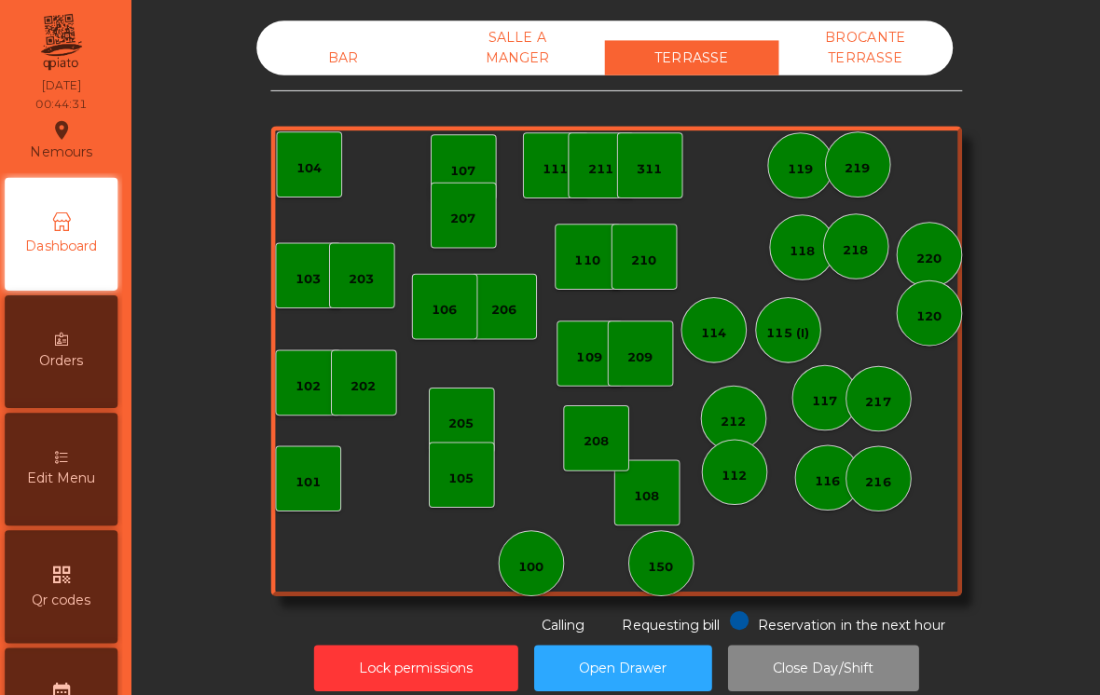
click at [325, 64] on div "BAR" at bounding box center [350, 57] width 172 height 34
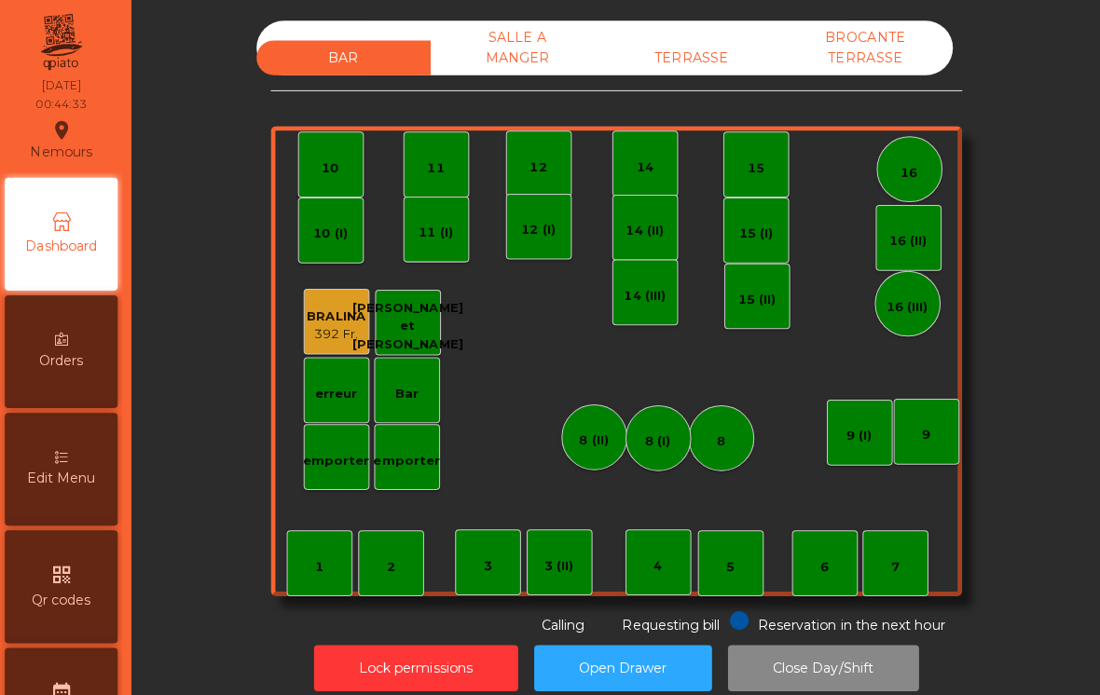
click at [426, 661] on button "Lock permissions" at bounding box center [422, 662] width 202 height 46
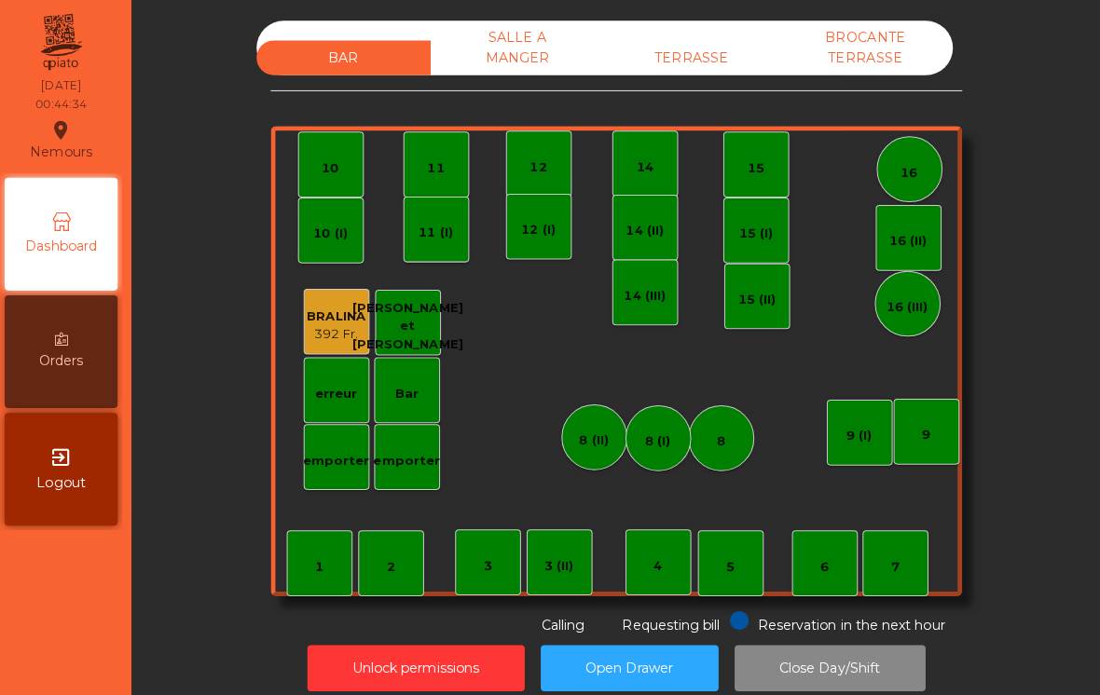
click at [435, 653] on button "Unlock permissions" at bounding box center [421, 662] width 215 height 46
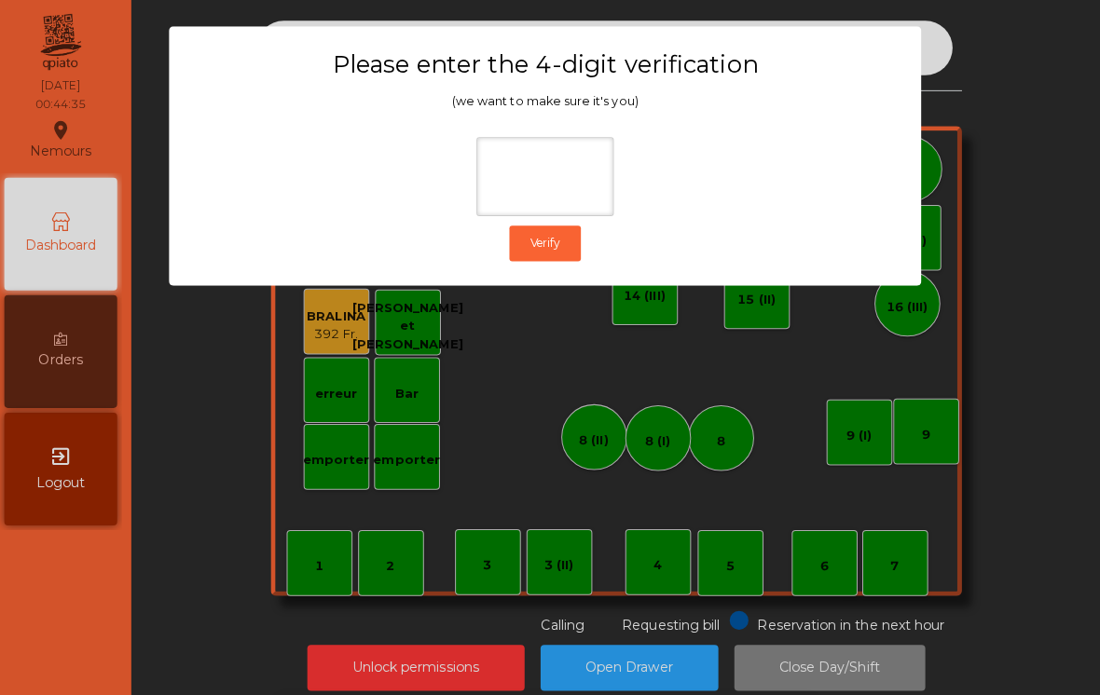
click at [988, 199] on ngb-modal-window "Please enter the 4-digit verification (we want to make sure it's you) Verify" at bounding box center [550, 347] width 1045 height 695
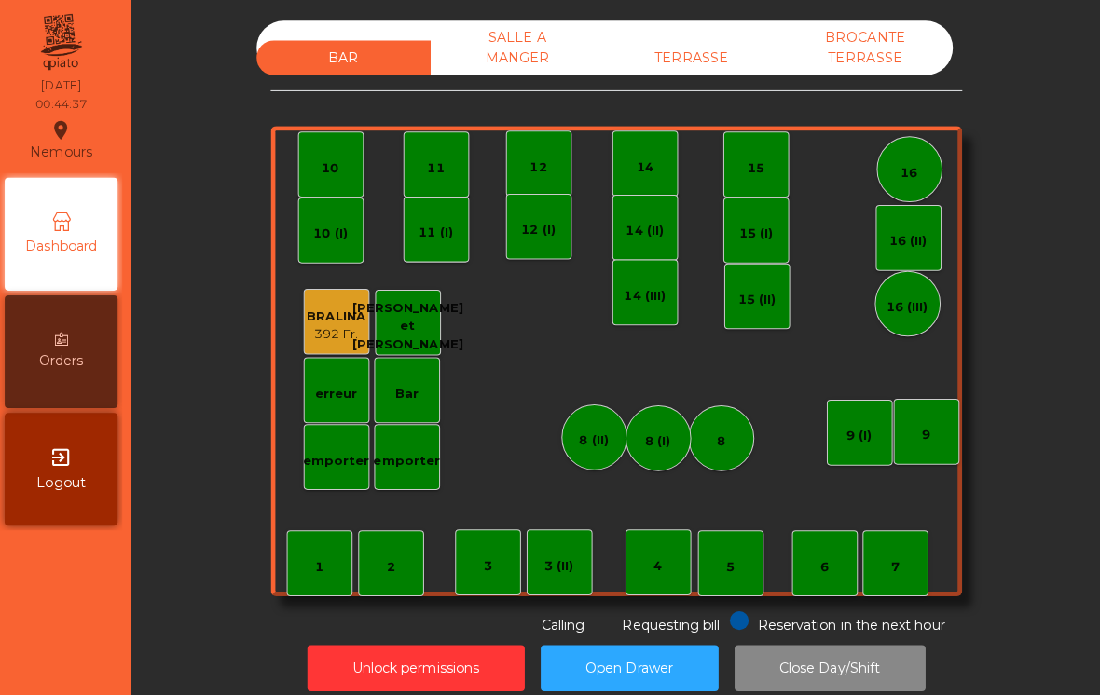
click at [822, 650] on button "Close Day/Shift" at bounding box center [831, 662] width 189 height 46
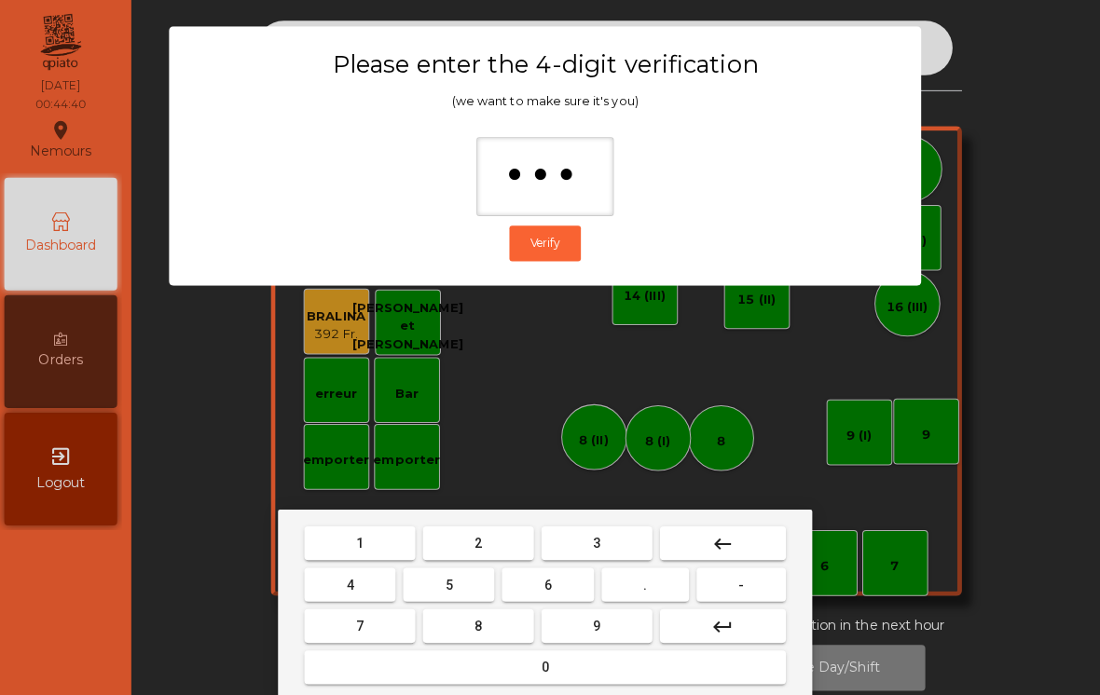
type input "****"
